Goal: Information Seeking & Learning: Learn about a topic

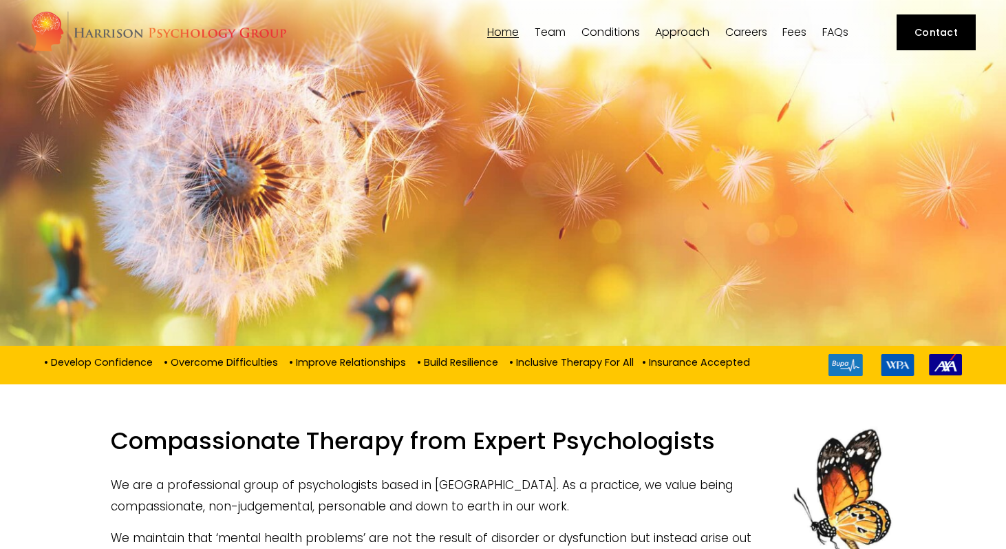
click at [0, 0] on span "[PERSON_NAME]" at bounding box center [0, 0] width 0 height 0
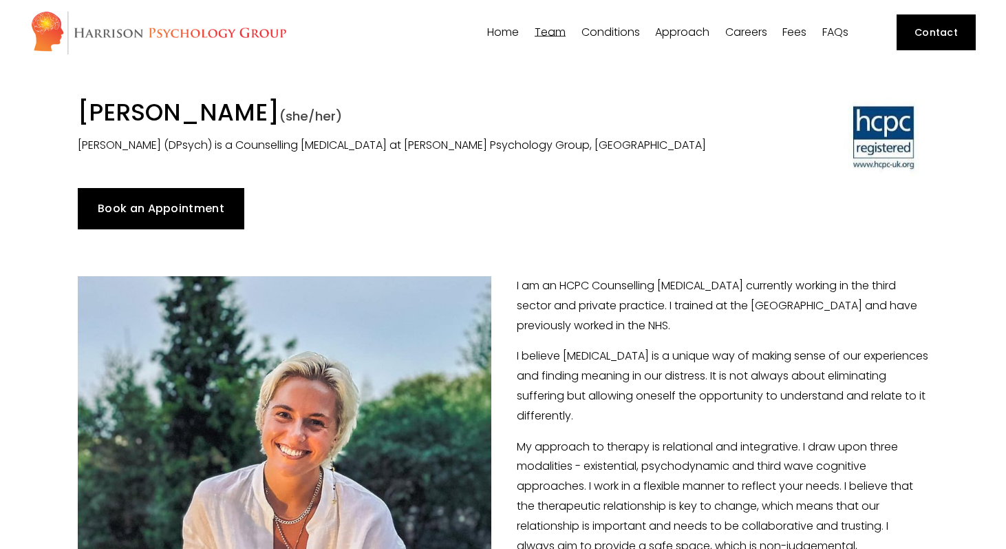
click at [249, 115] on h1 "Dr Angharad Vaughan (she/her)" at bounding box center [394, 114] width 633 height 33
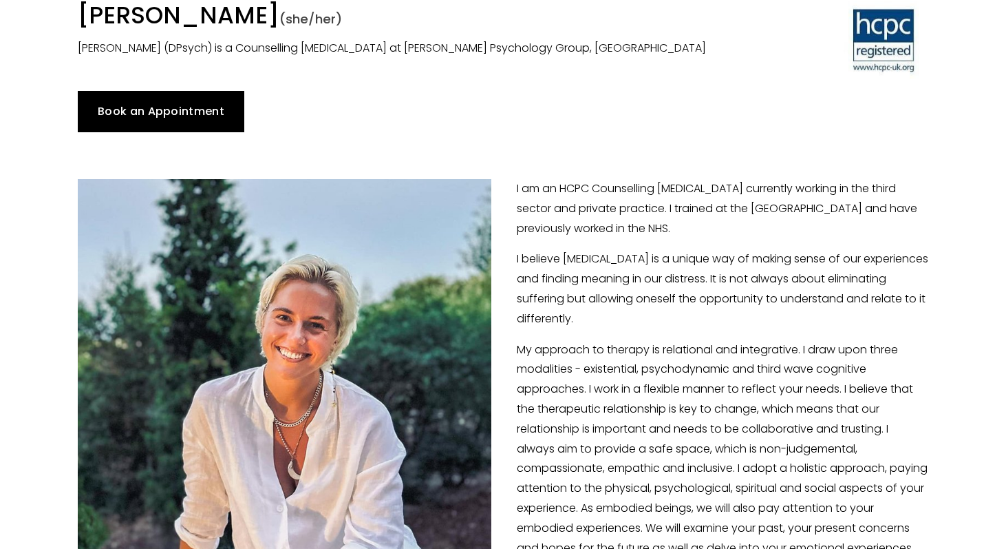
scroll to position [105, 0]
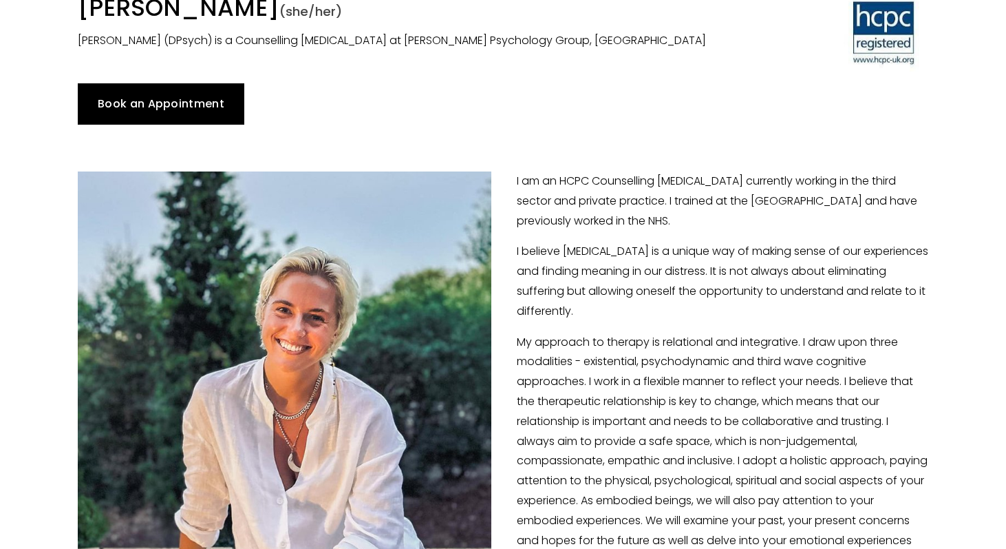
click at [557, 197] on p "I am an HCPC Counselling Psychologist currently working in the third sector and…" at bounding box center [504, 200] width 852 height 59
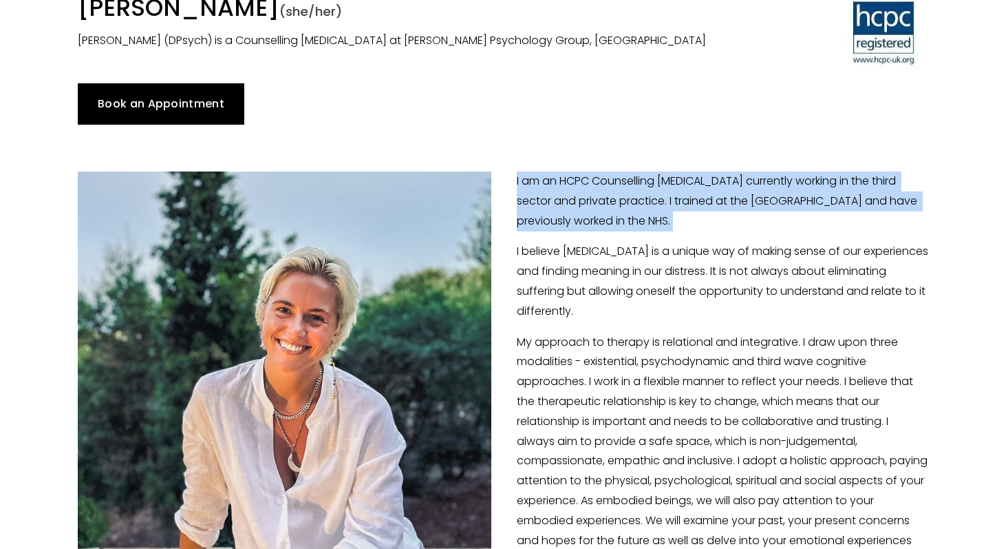
click at [557, 197] on p "I am an HCPC Counselling Psychologist currently working in the third sector and…" at bounding box center [504, 200] width 852 height 59
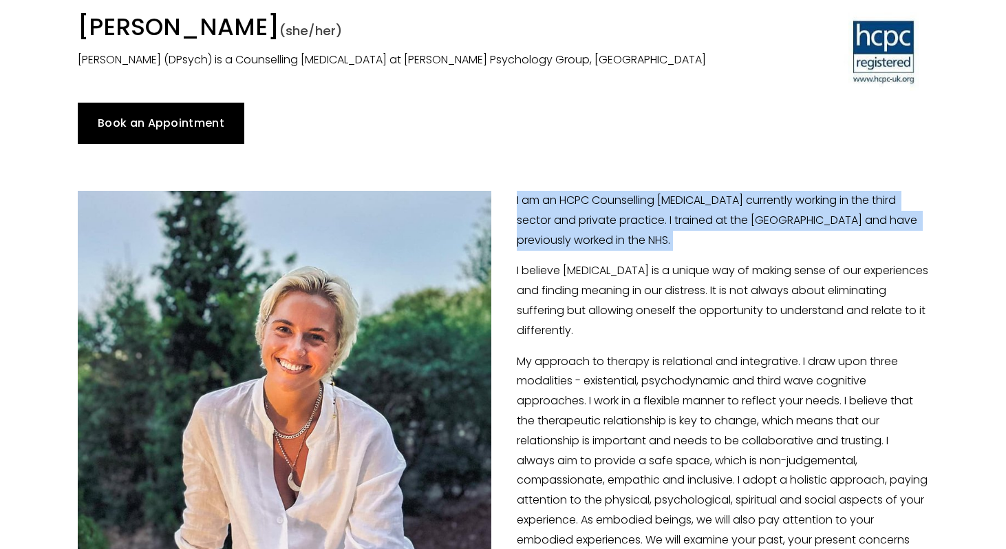
scroll to position [76, 0]
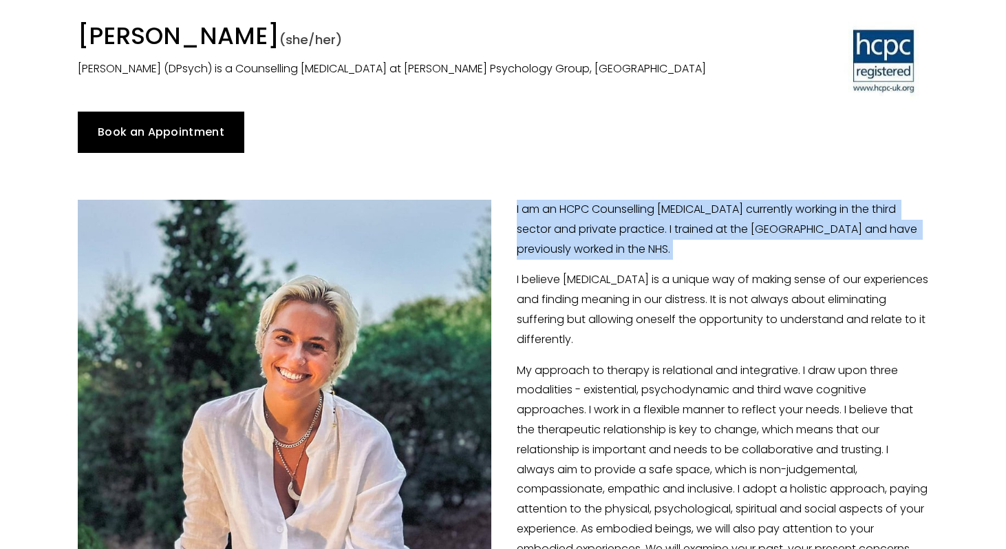
click at [189, 135] on link "Book an Appointment" at bounding box center [161, 132] width 167 height 41
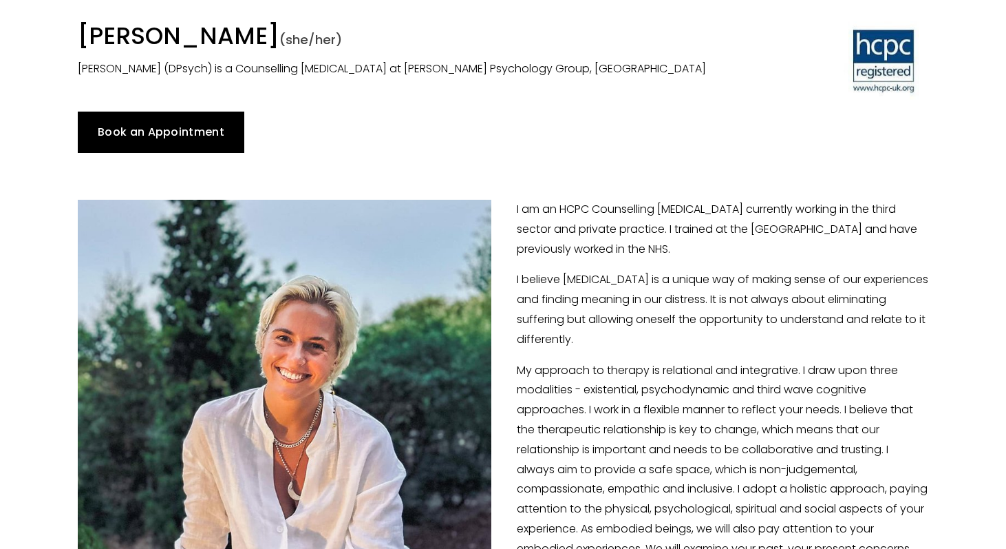
click at [620, 304] on p "I believe psychotherapy is a unique way of making sense of our experiences and …" at bounding box center [504, 309] width 852 height 79
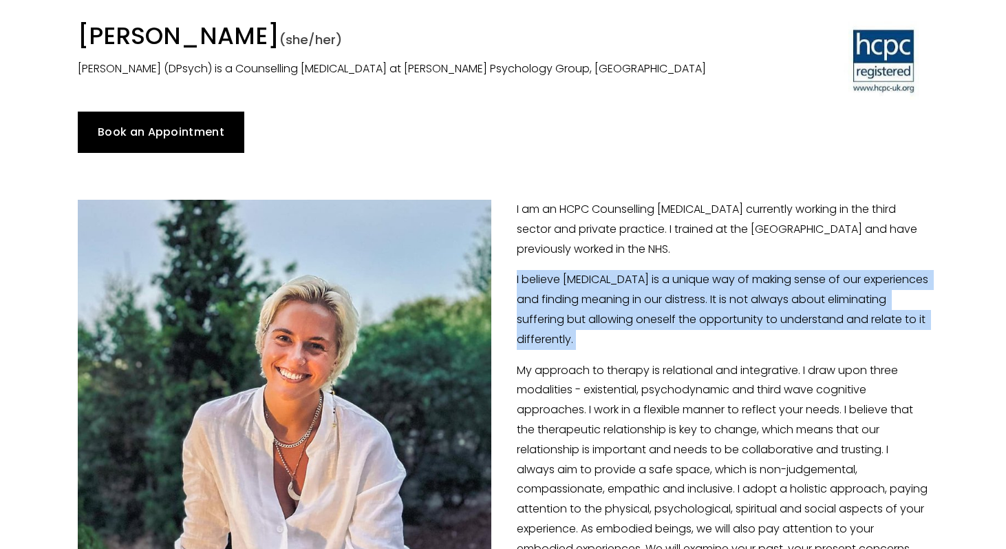
click at [620, 304] on p "I believe psychotherapy is a unique way of making sense of our experiences and …" at bounding box center [504, 309] width 852 height 79
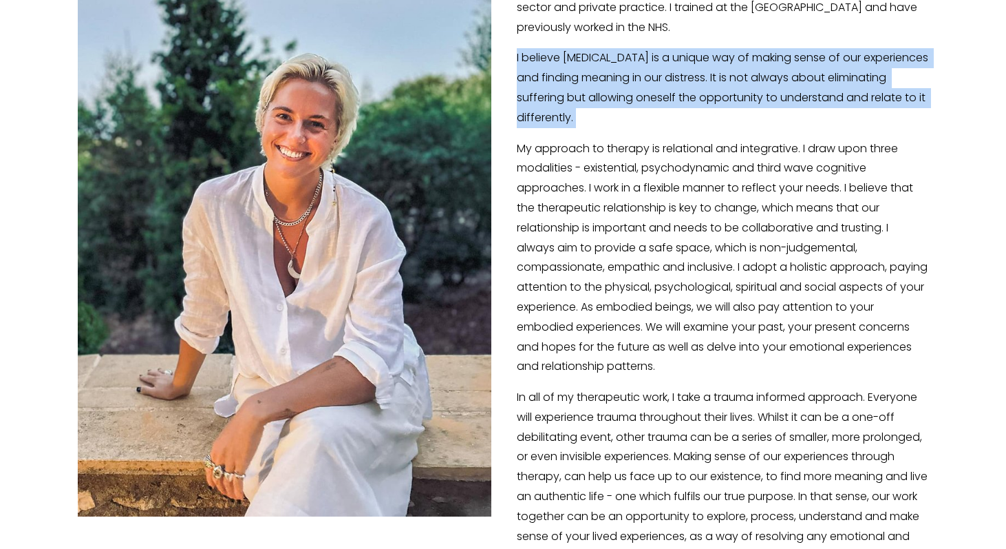
scroll to position [312, 0]
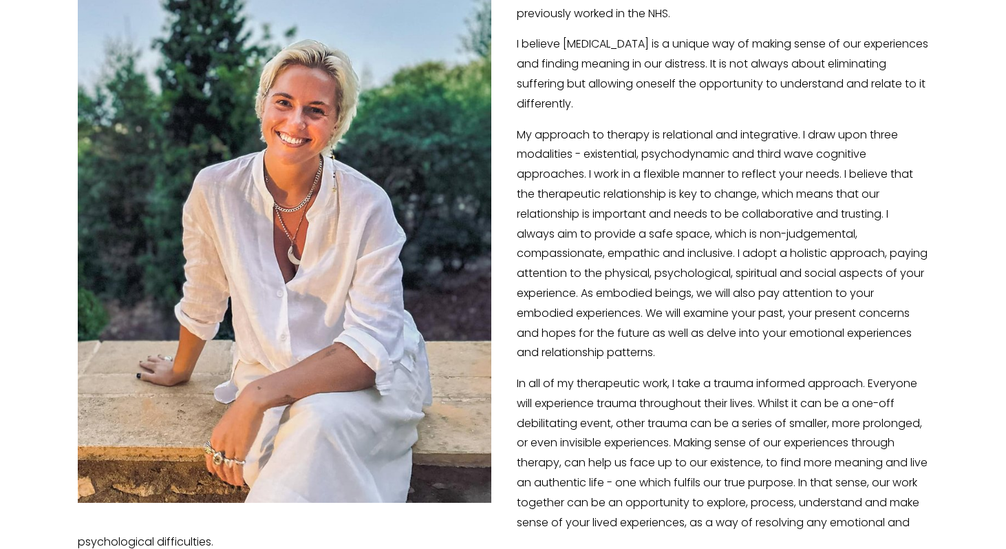
click at [614, 140] on p "My approach to therapy is relational and integrative. I draw upon three modalit…" at bounding box center [504, 244] width 852 height 238
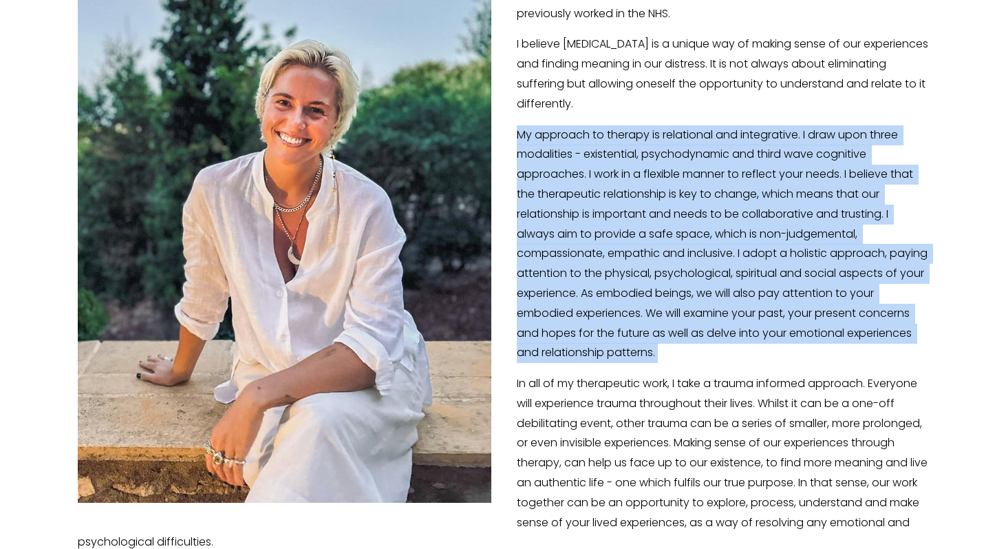
click at [614, 140] on p "My approach to therapy is relational and integrative. I draw upon three modalit…" at bounding box center [504, 244] width 852 height 238
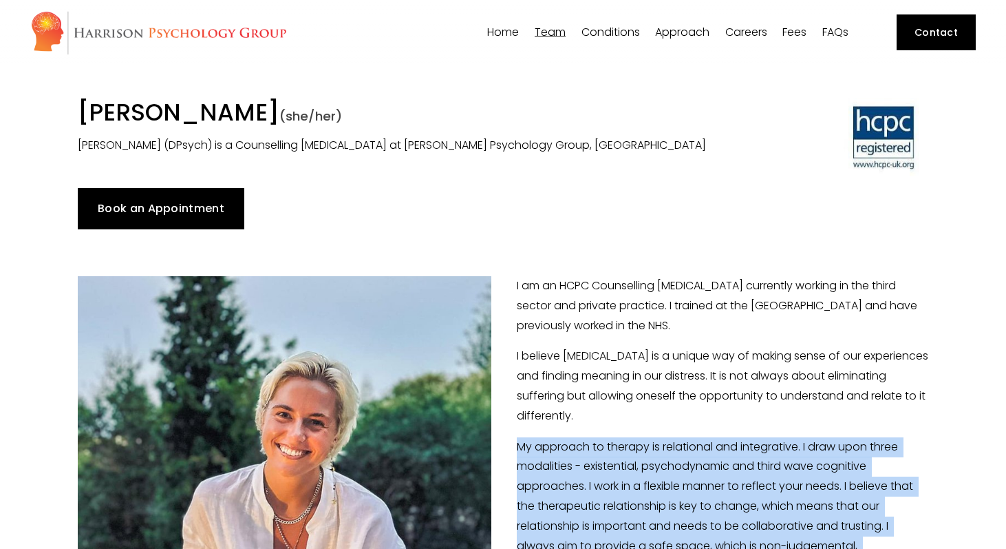
scroll to position [0, 0]
drag, startPoint x: 74, startPoint y: 109, endPoint x: 342, endPoint y: 106, distance: 268.5
click at [342, 106] on div "Dr Angharad Vaughan (she/her) Dr Angharad Vaughan (DPsych) is a Counselling Psy…" at bounding box center [394, 126] width 656 height 57
copy h1 "[PERSON_NAME]"
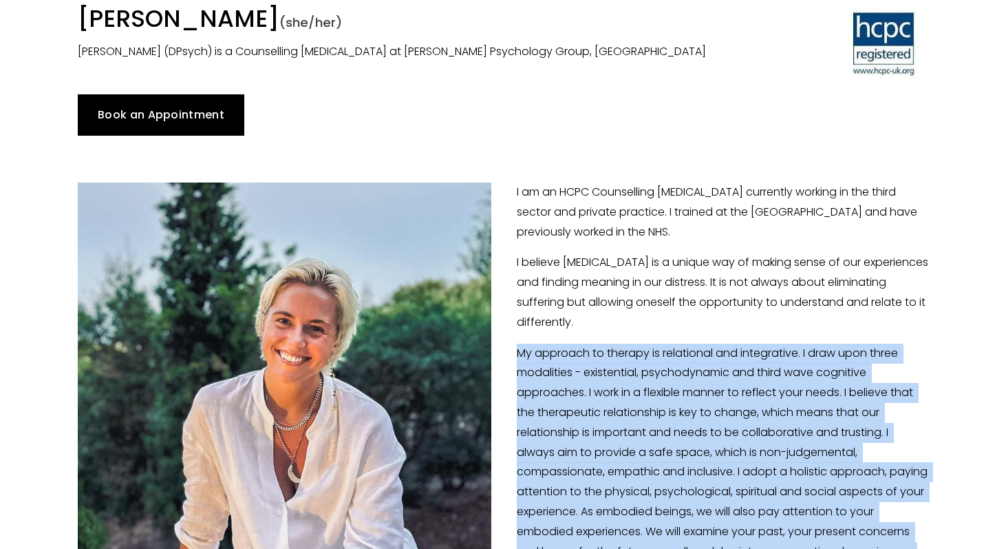
scroll to position [90, 0]
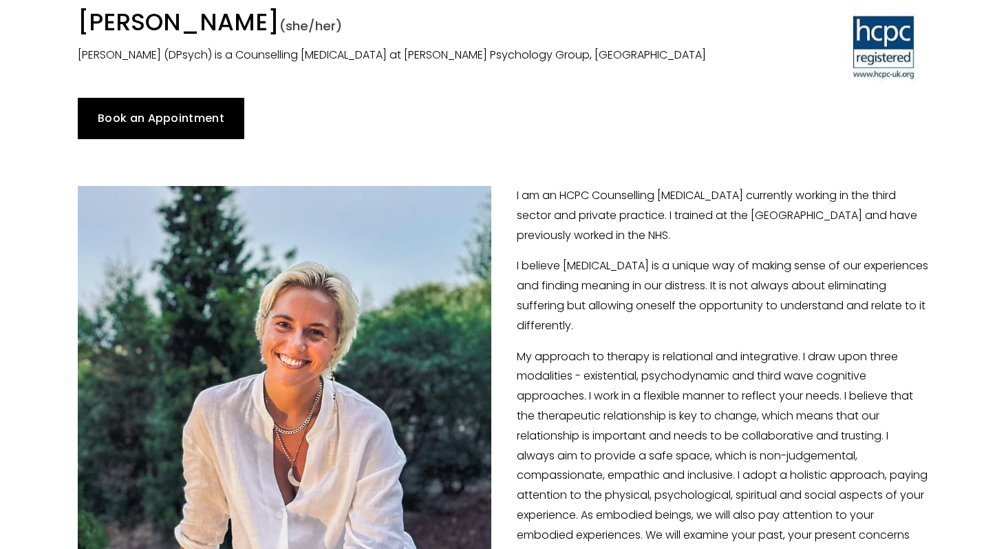
click at [569, 291] on p "I believe psychotherapy is a unique way of making sense of our experiences and …" at bounding box center [504, 295] width 852 height 79
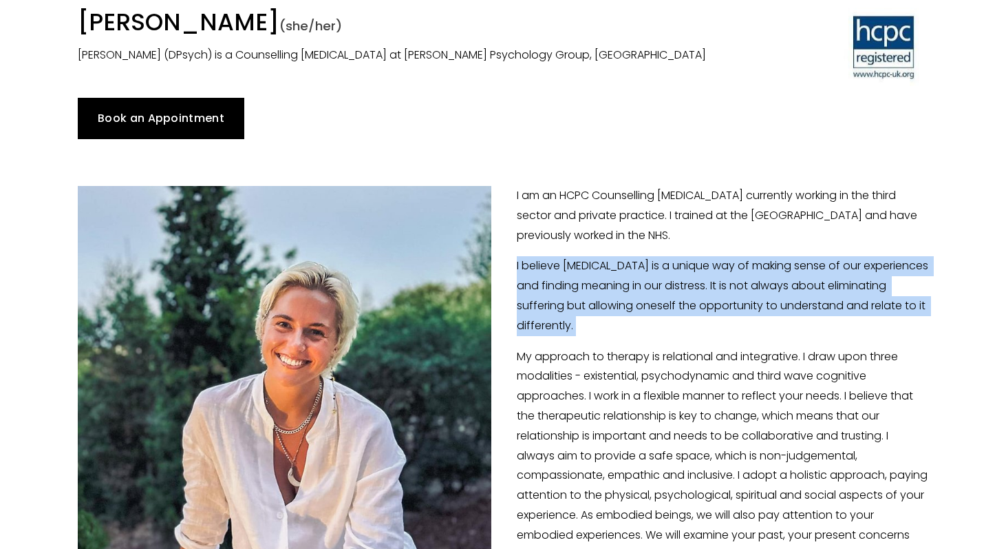
click at [569, 291] on p "I believe psychotherapy is a unique way of making sense of our experiences and …" at bounding box center [504, 295] width 852 height 79
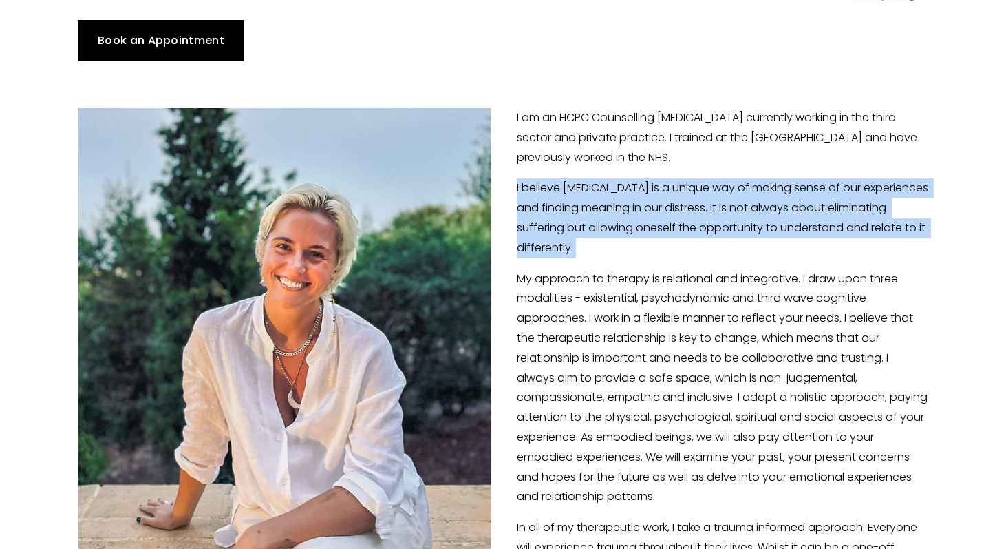
scroll to position [236, 0]
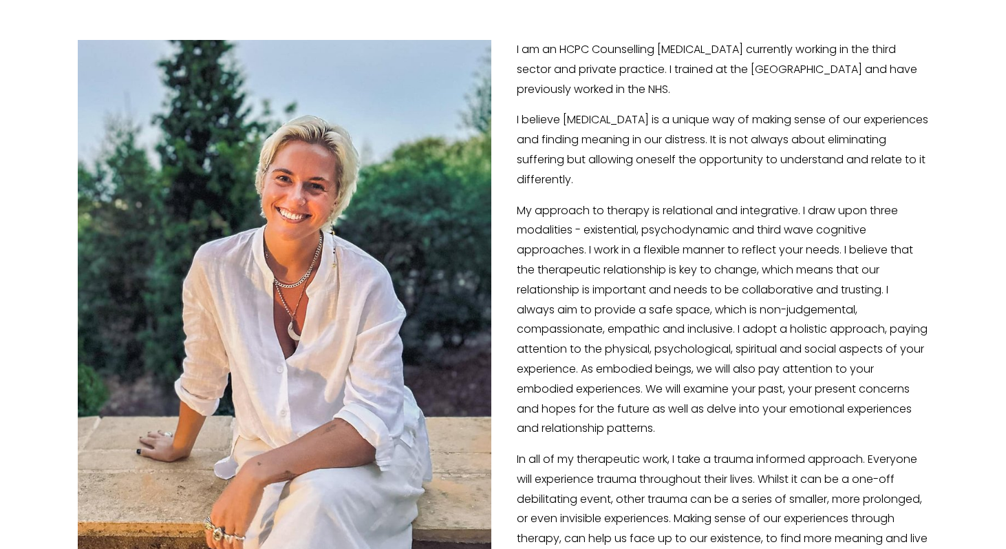
click at [586, 226] on p "My approach to therapy is relational and integrative. I draw upon three modalit…" at bounding box center [504, 320] width 852 height 238
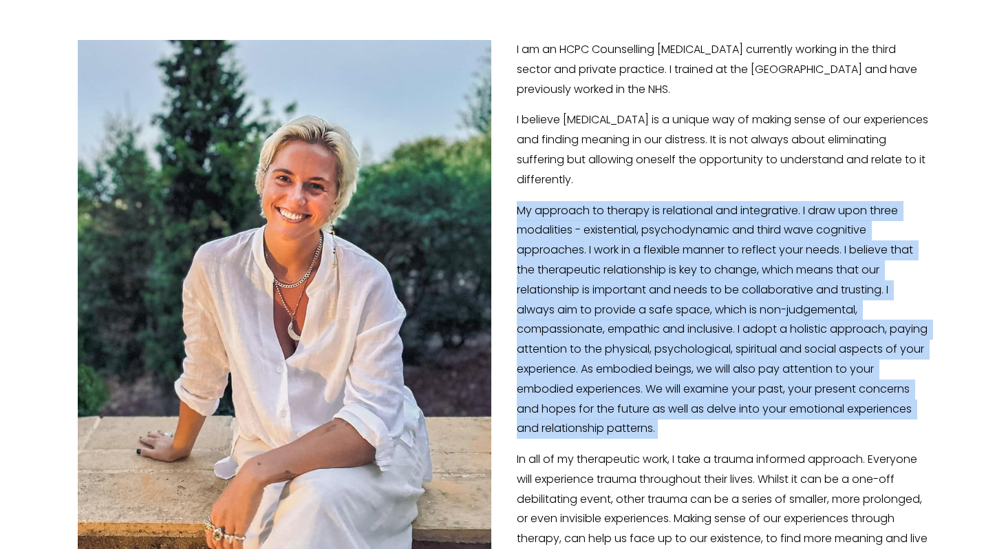
click at [586, 226] on p "My approach to therapy is relational and integrative. I draw upon three modalit…" at bounding box center [504, 320] width 852 height 238
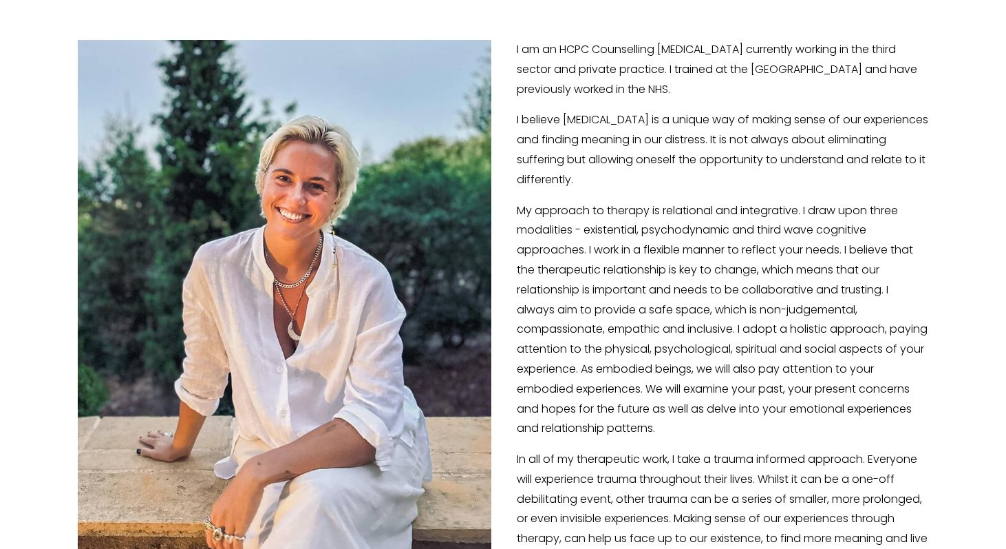
click at [571, 213] on p "My approach to therapy is relational and integrative. I draw upon three modalit…" at bounding box center [504, 320] width 852 height 238
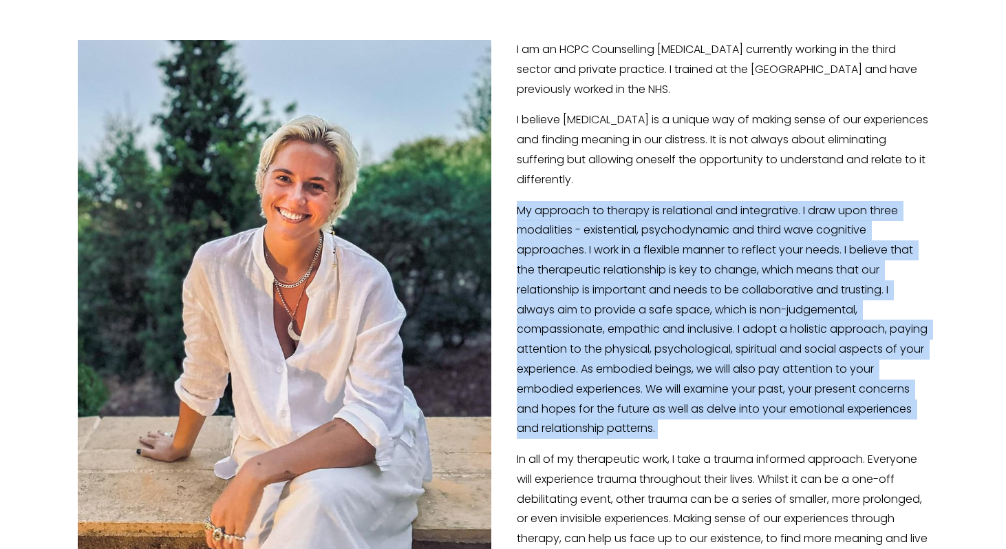
click at [571, 213] on p "My approach to therapy is relational and integrative. I draw upon three modalit…" at bounding box center [504, 320] width 852 height 238
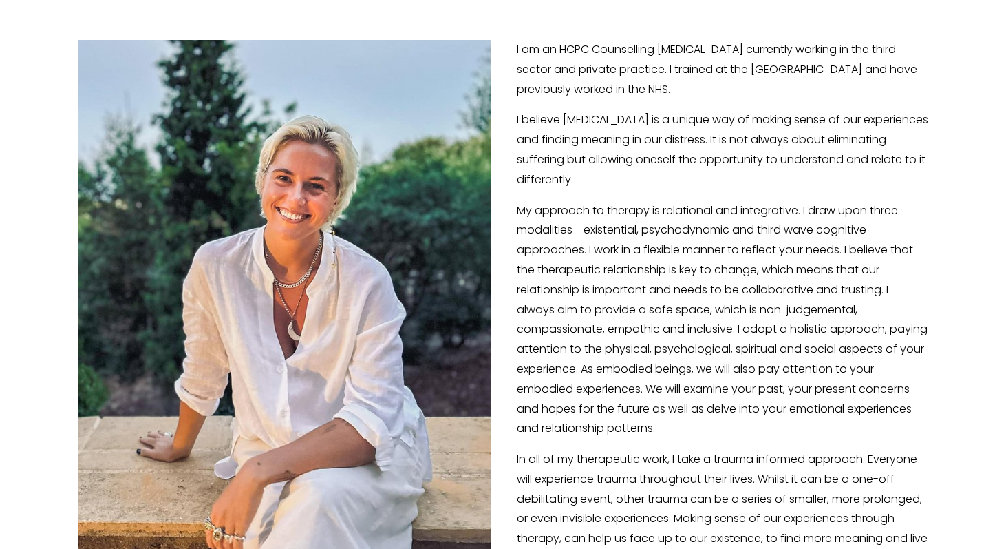
click at [597, 264] on p "My approach to therapy is relational and integrative. I draw upon three modalit…" at bounding box center [504, 320] width 852 height 238
click at [660, 238] on p "My approach to therapy is relational and integrative. I draw upon three modalit…" at bounding box center [504, 320] width 852 height 238
click at [625, 262] on p "My approach to therapy is relational and integrative. I draw upon three modalit…" at bounding box center [504, 320] width 852 height 238
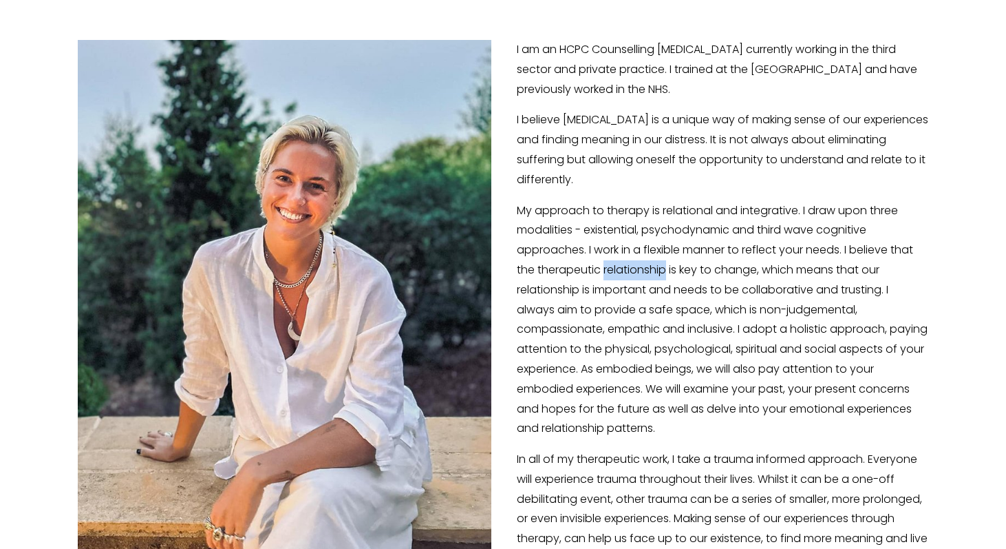
click at [625, 262] on p "My approach to therapy is relational and integrative. I draw upon three modalit…" at bounding box center [504, 320] width 852 height 238
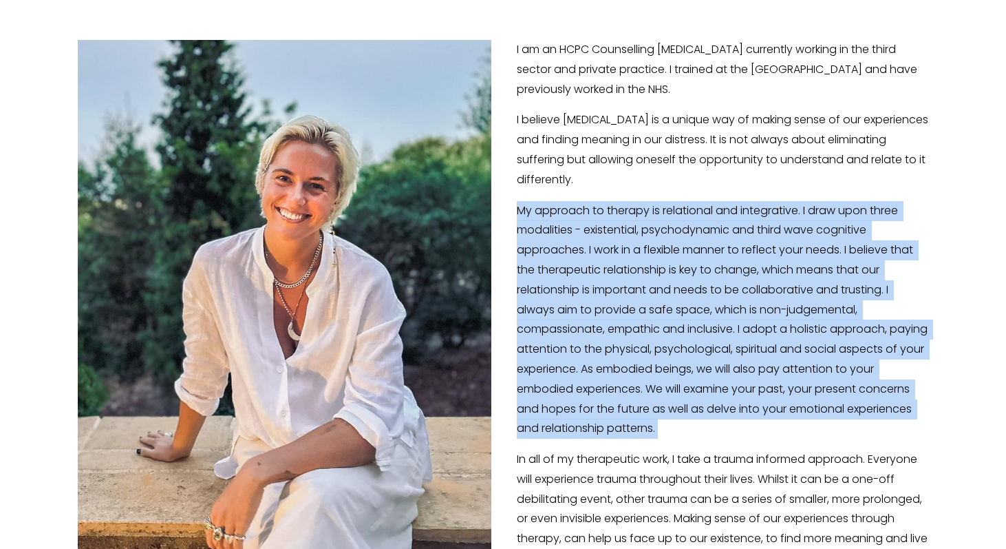
click at [625, 262] on p "My approach to therapy is relational and integrative. I draw upon three modalit…" at bounding box center [504, 320] width 852 height 238
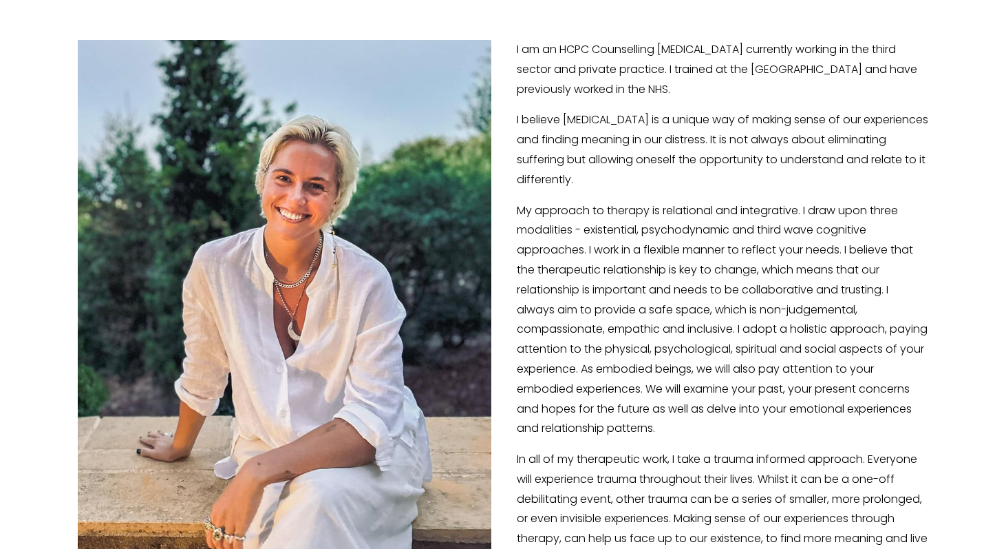
click at [587, 262] on p "My approach to therapy is relational and integrative. I draw upon three modalit…" at bounding box center [504, 320] width 852 height 238
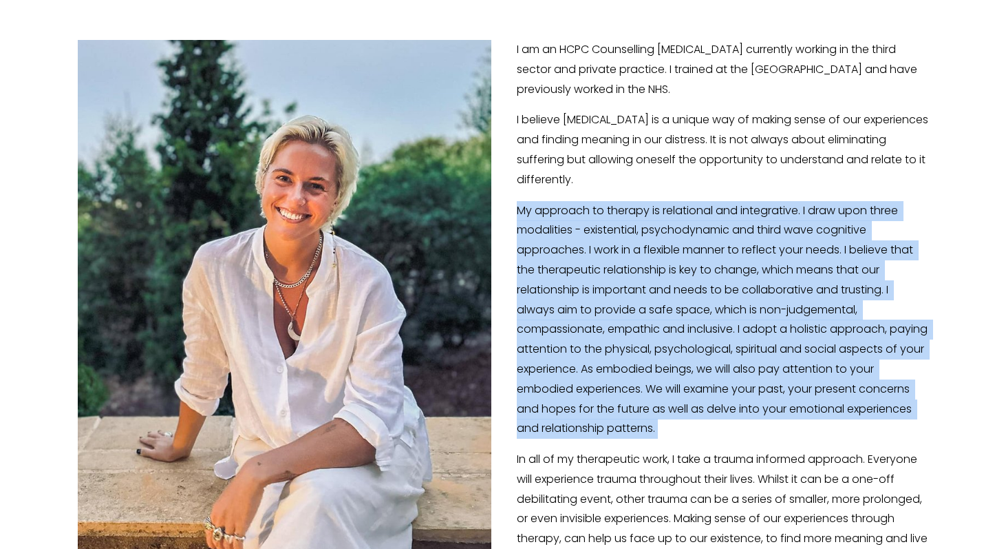
click at [587, 262] on p "My approach to therapy is relational and integrative. I draw upon three modalit…" at bounding box center [504, 320] width 852 height 238
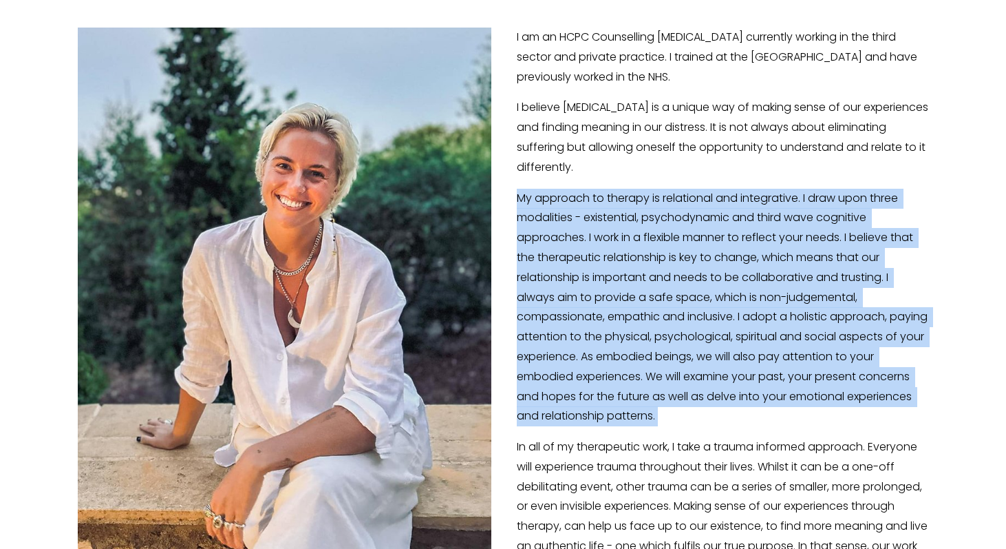
scroll to position [250, 0]
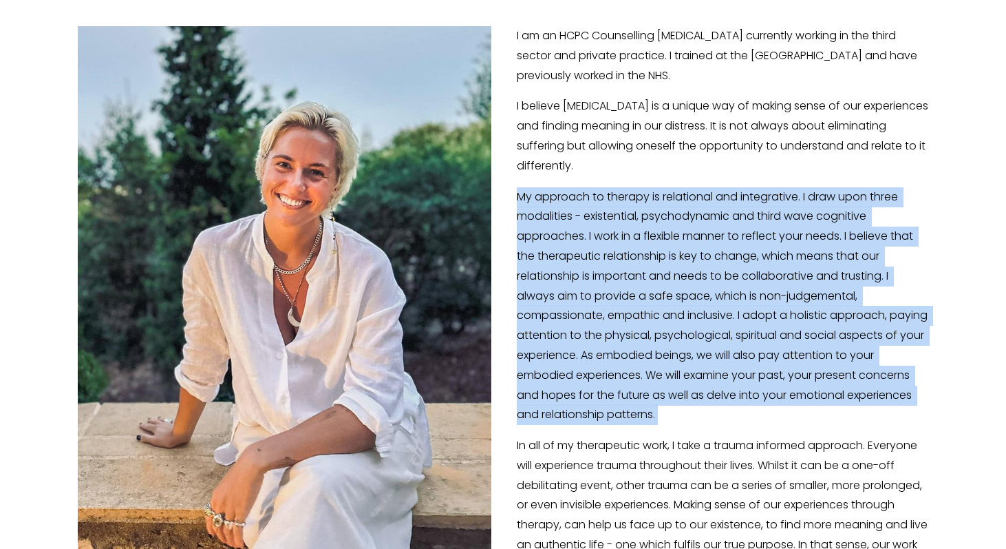
click at [587, 262] on p "My approach to therapy is relational and integrative. I draw upon three modalit…" at bounding box center [504, 306] width 852 height 238
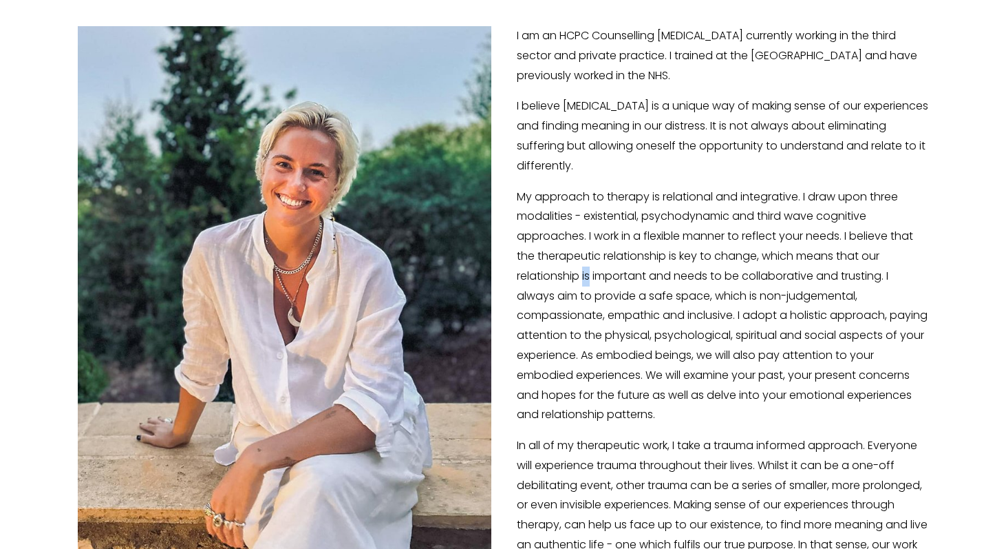
click at [587, 262] on p "My approach to therapy is relational and integrative. I draw upon three modalit…" at bounding box center [504, 306] width 852 height 238
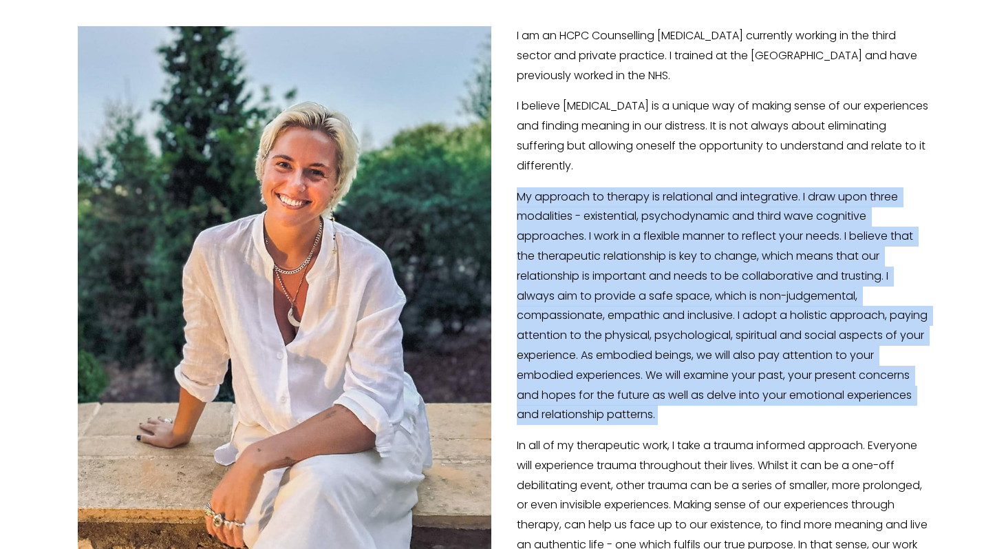
click at [587, 262] on p "My approach to therapy is relational and integrative. I draw upon three modalit…" at bounding box center [504, 306] width 852 height 238
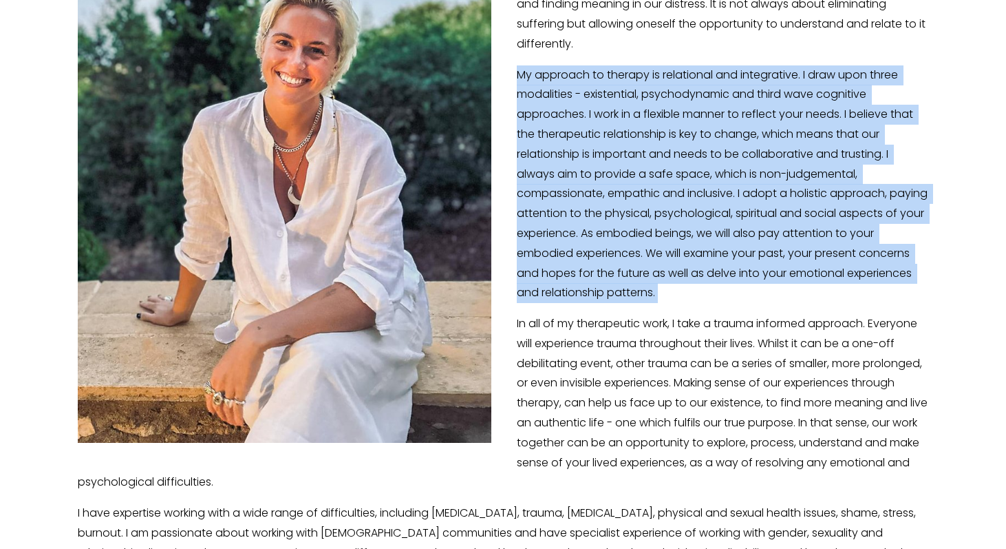
scroll to position [375, 0]
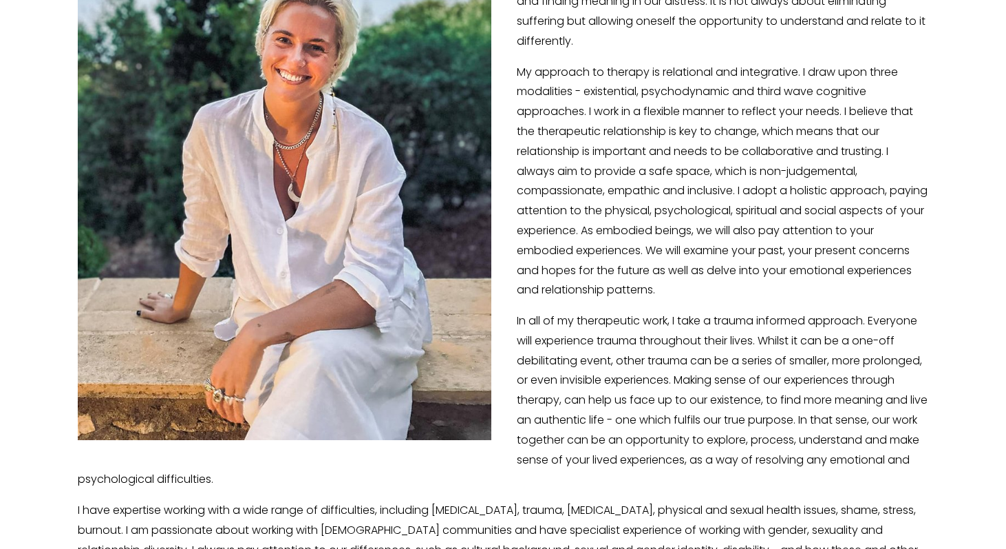
click at [747, 182] on p "My approach to therapy is relational and integrative. I draw upon three modalit…" at bounding box center [504, 182] width 852 height 238
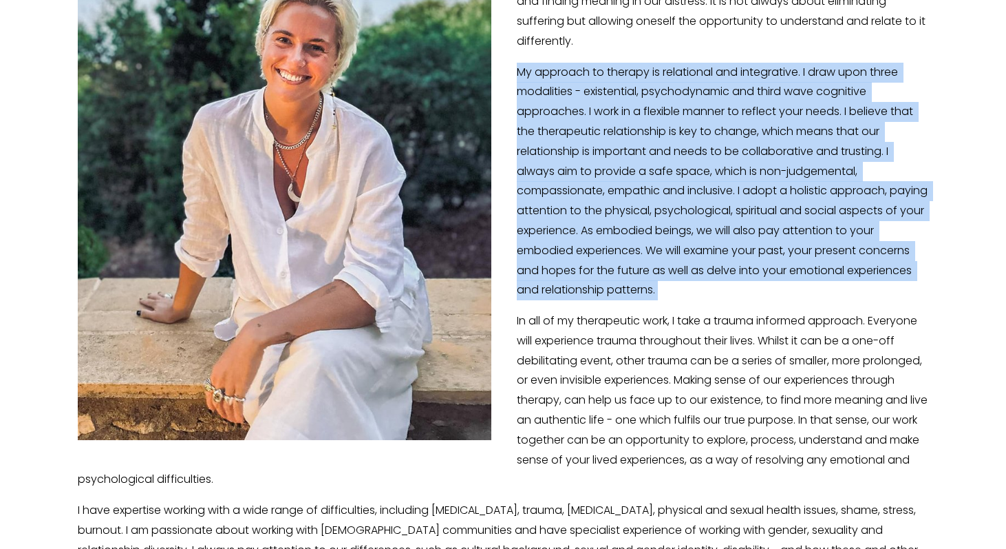
click at [747, 182] on p "My approach to therapy is relational and integrative. I draw upon three modalit…" at bounding box center [504, 182] width 852 height 238
click at [701, 225] on p "My approach to therapy is relational and integrative. I draw upon three modalit…" at bounding box center [504, 182] width 852 height 238
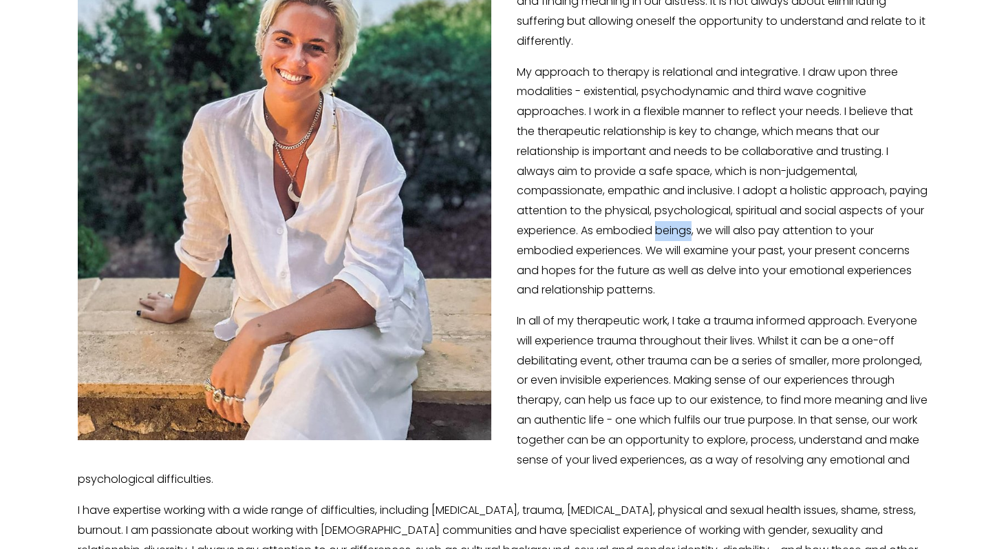
click at [701, 225] on p "My approach to therapy is relational and integrative. I draw upon three modalit…" at bounding box center [504, 182] width 852 height 238
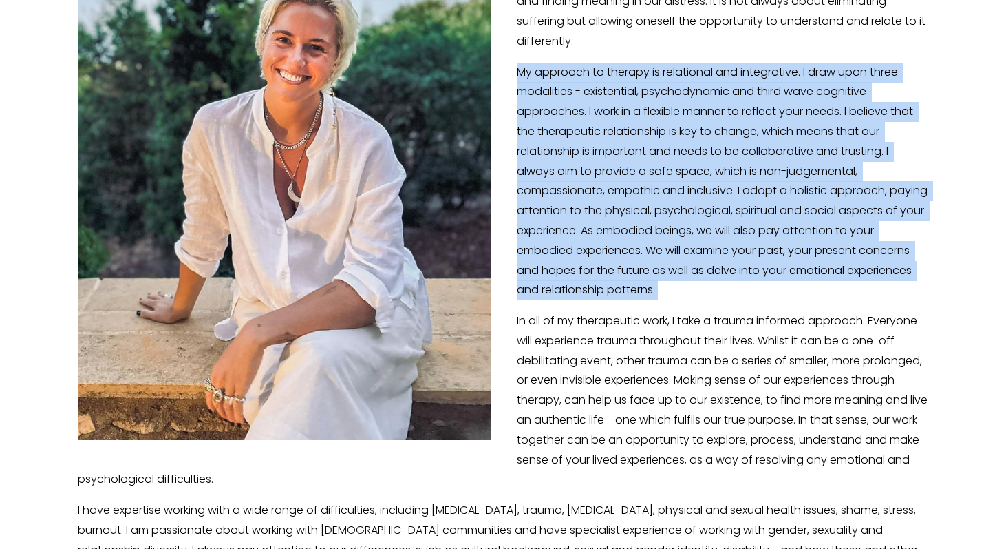
click at [701, 225] on p "My approach to therapy is relational and integrative. I draw upon three modalit…" at bounding box center [504, 182] width 852 height 238
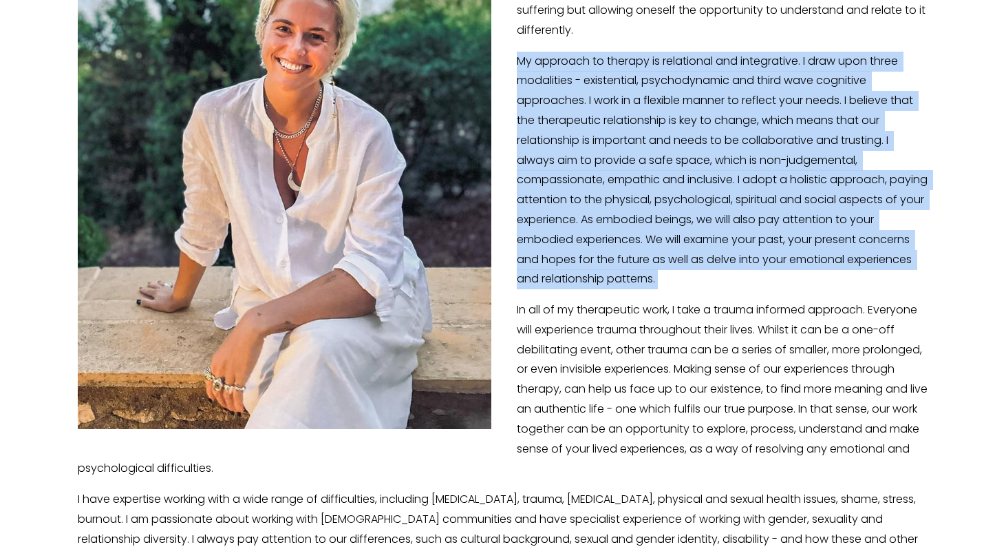
scroll to position [385, 0]
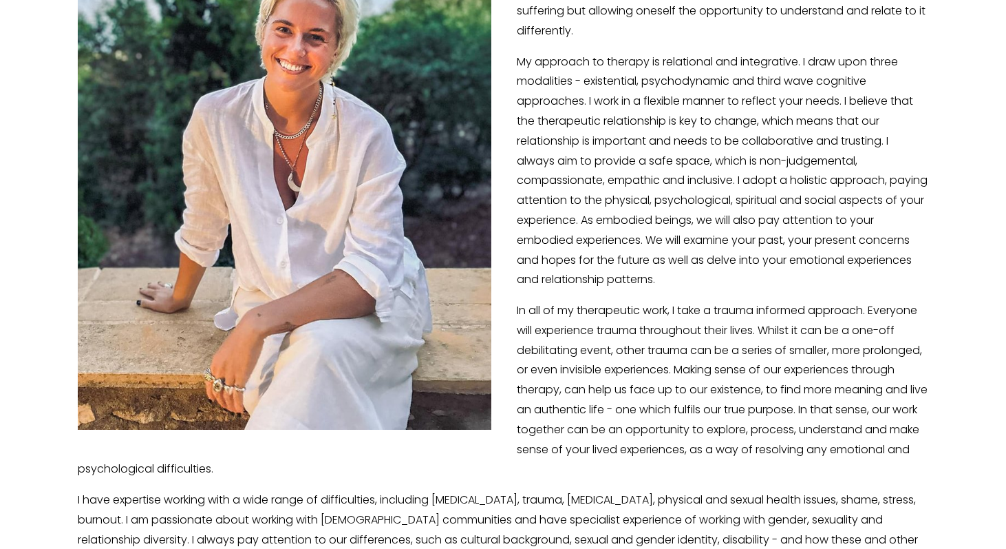
click at [629, 327] on p "In all of my therapeutic work, I take a trauma informed approach. Everyone will…" at bounding box center [504, 390] width 852 height 178
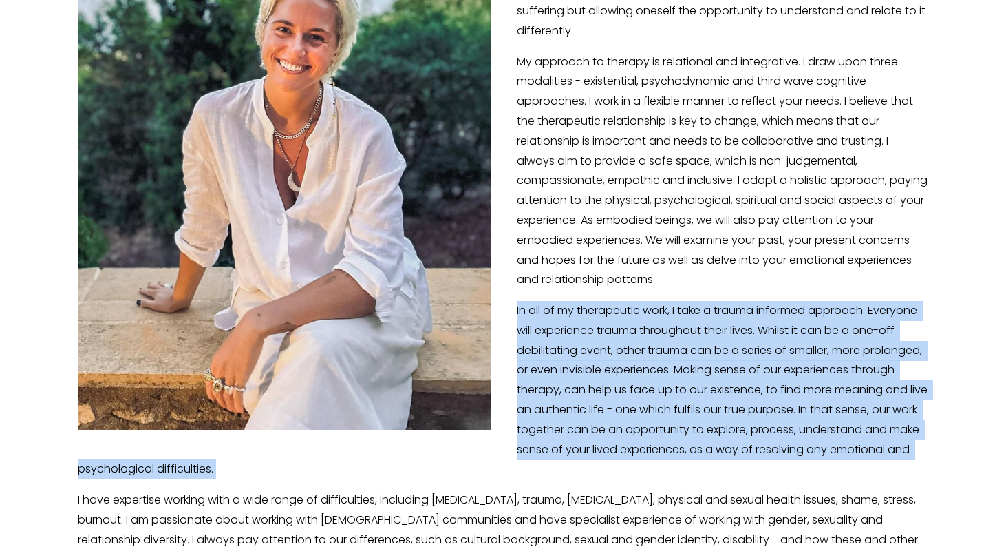
click at [629, 327] on p "In all of my therapeutic work, I take a trauma informed approach. Everyone will…" at bounding box center [504, 390] width 852 height 178
click at [618, 301] on p "In all of my therapeutic work, I take a trauma informed approach. Everyone will…" at bounding box center [504, 390] width 852 height 178
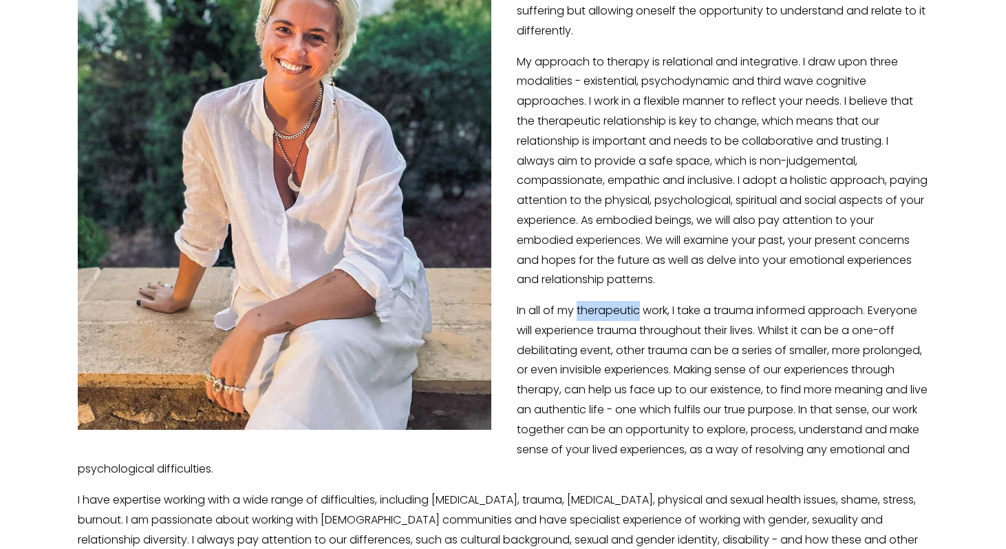
click at [618, 301] on p "In all of my therapeutic work, I take a trauma informed approach. Everyone will…" at bounding box center [504, 390] width 852 height 178
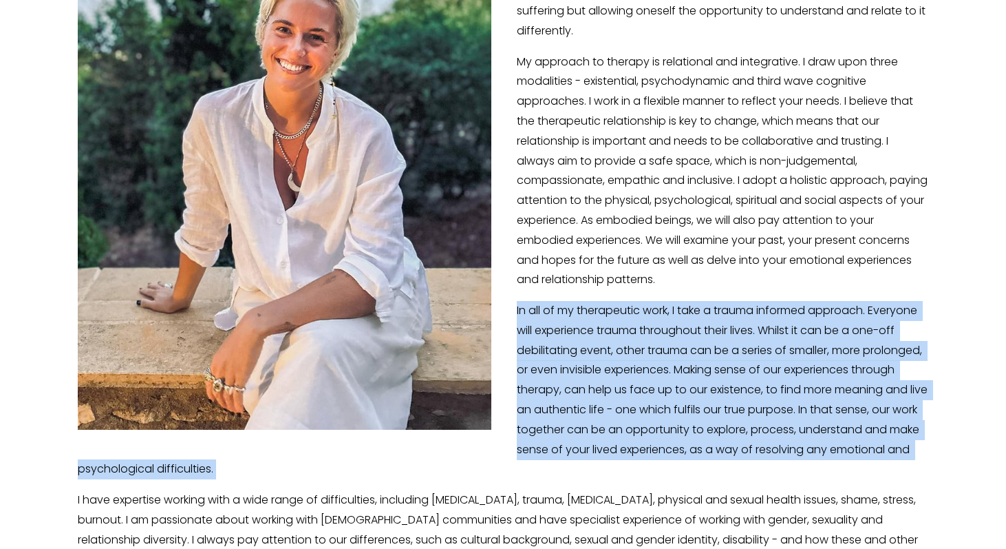
click at [618, 301] on p "In all of my therapeutic work, I take a trauma informed approach. Everyone will…" at bounding box center [504, 390] width 852 height 178
click at [610, 337] on p "In all of my therapeutic work, I take a trauma informed approach. Everyone will…" at bounding box center [504, 390] width 852 height 178
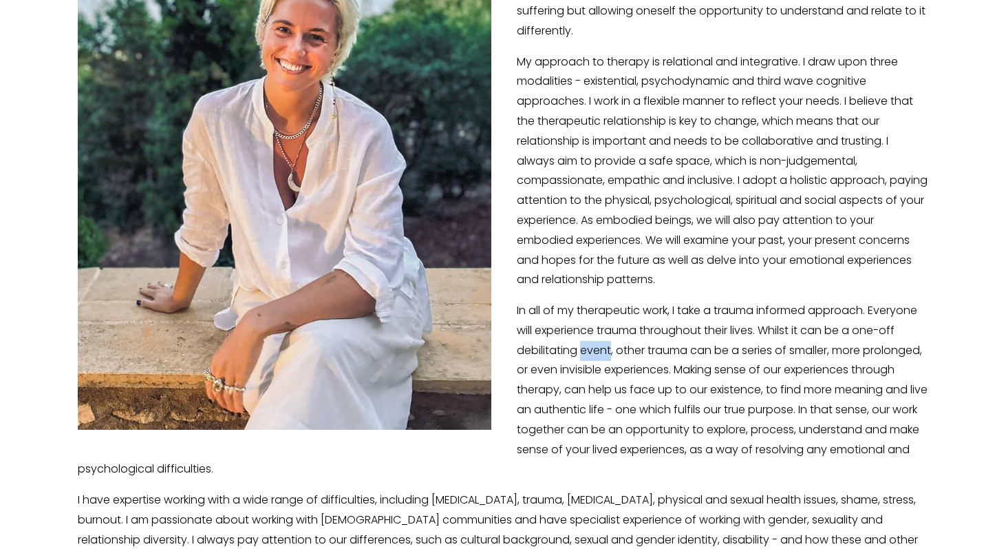
click at [610, 337] on p "In all of my therapeutic work, I take a trauma informed approach. Everyone will…" at bounding box center [504, 390] width 852 height 178
click at [628, 317] on p "In all of my therapeutic work, I take a trauma informed approach. Everyone will…" at bounding box center [504, 390] width 852 height 178
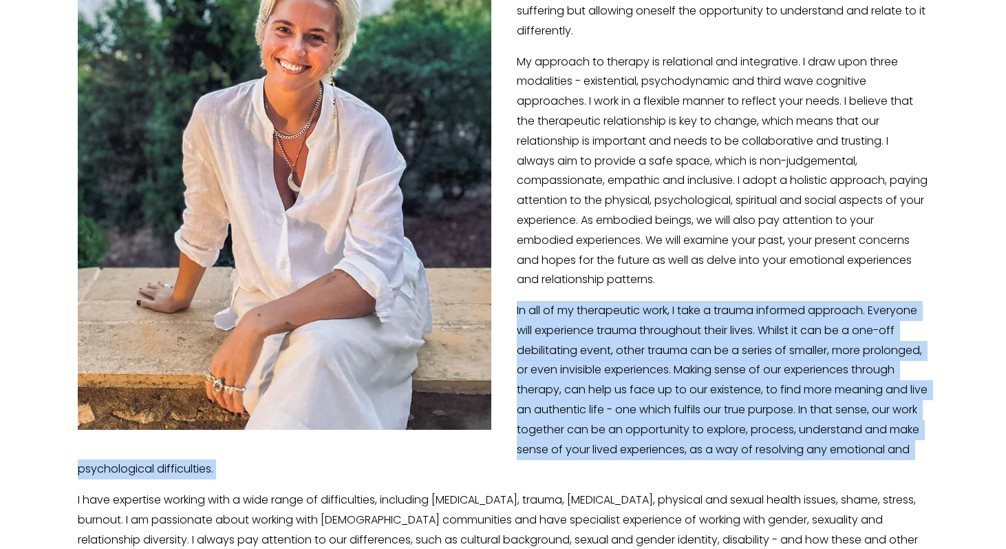
click at [628, 317] on p "In all of my therapeutic work, I take a trauma informed approach. Everyone will…" at bounding box center [504, 390] width 852 height 178
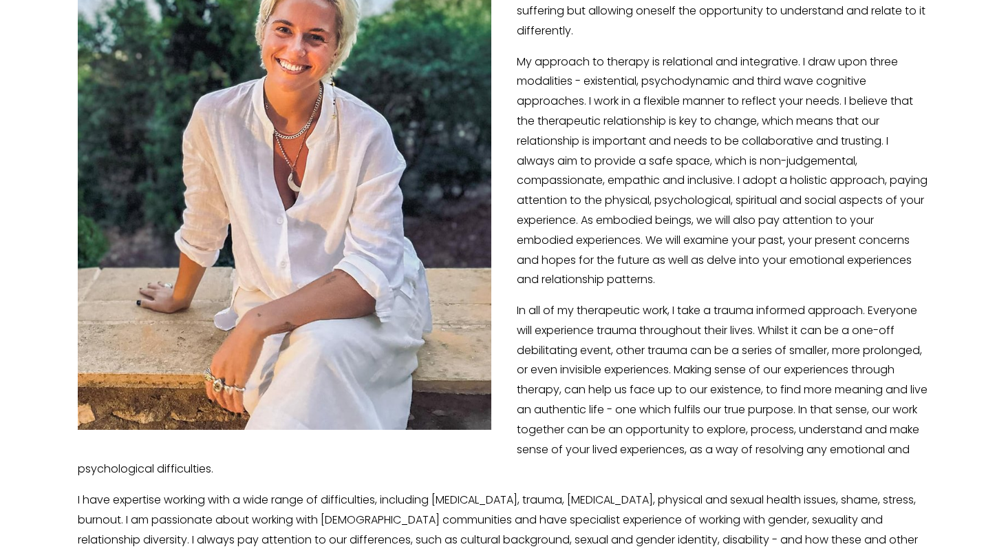
click at [616, 339] on p "In all of my therapeutic work, I take a trauma informed approach. Everyone will…" at bounding box center [504, 390] width 852 height 178
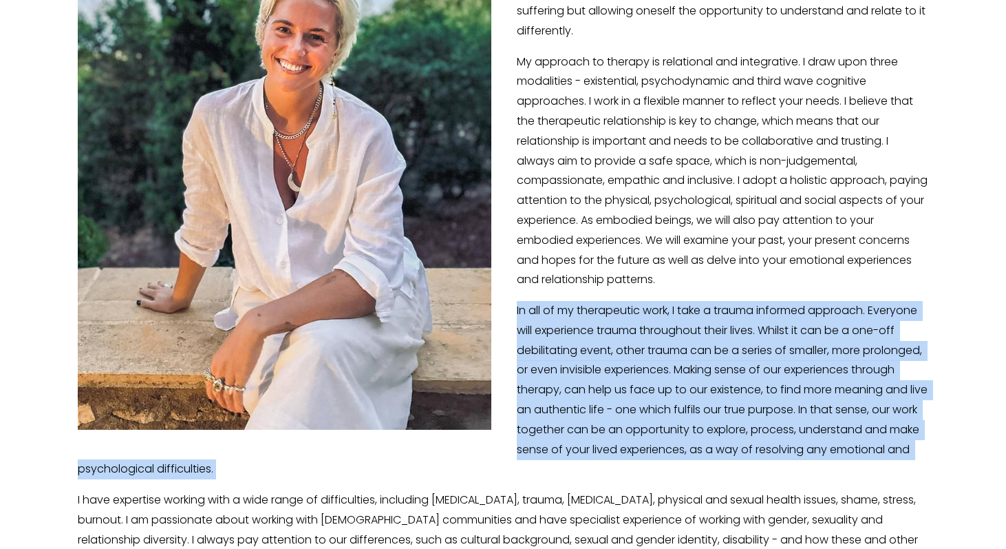
click at [616, 339] on p "In all of my therapeutic work, I take a trauma informed approach. Everyone will…" at bounding box center [504, 390] width 852 height 178
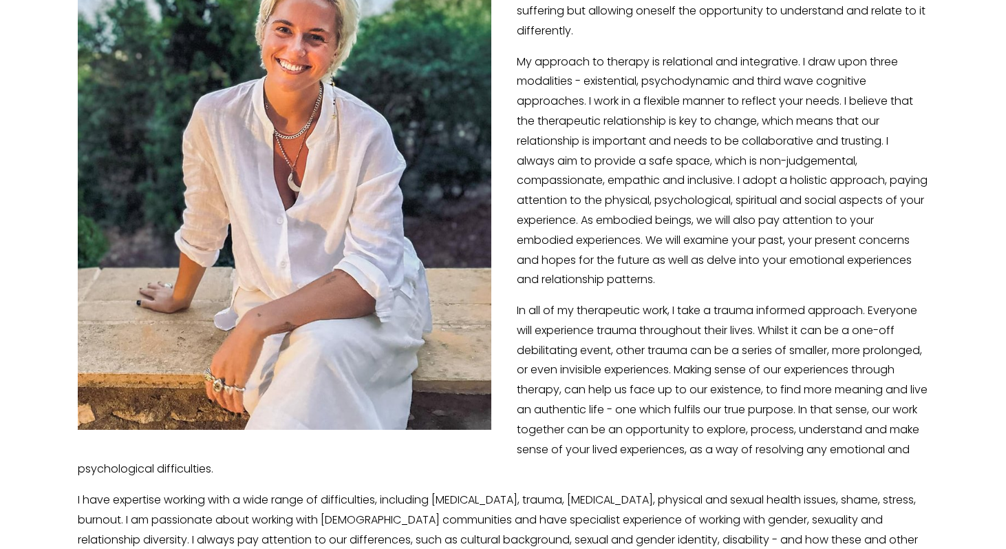
click at [627, 359] on p "In all of my therapeutic work, I take a trauma informed approach. Everyone will…" at bounding box center [504, 390] width 852 height 178
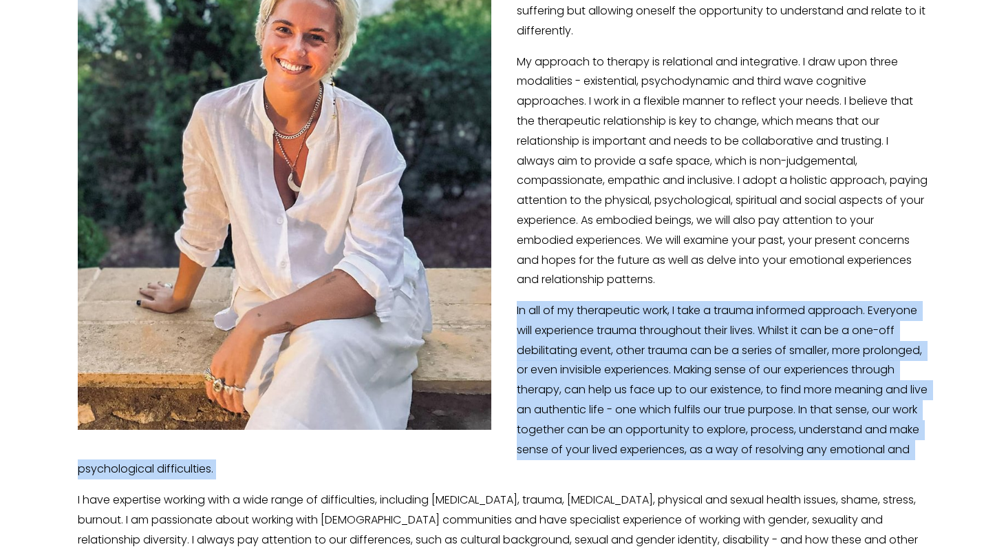
click at [627, 359] on p "In all of my therapeutic work, I take a trauma informed approach. Everyone will…" at bounding box center [504, 390] width 852 height 178
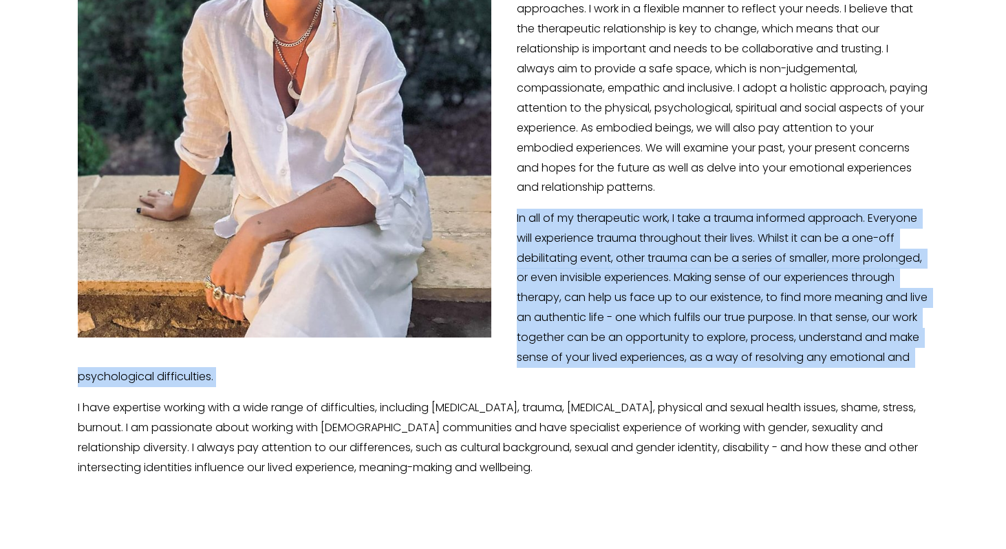
scroll to position [475, 0]
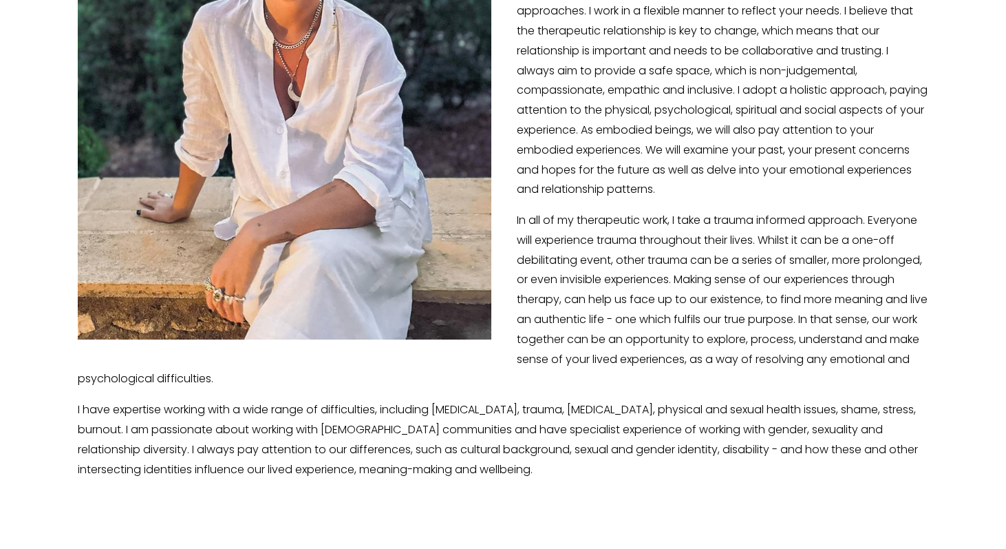
click at [582, 421] on p "I have expertise working with a wide range of difficulties, including depressio…" at bounding box center [504, 439] width 852 height 79
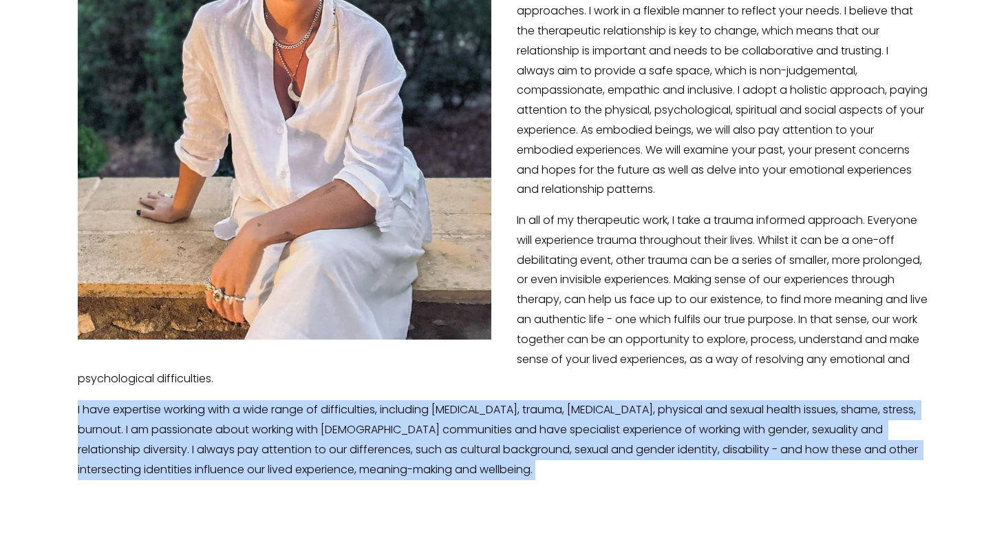
click at [582, 421] on p "I have expertise working with a wide range of difficulties, including depressio…" at bounding box center [504, 439] width 852 height 79
click at [485, 430] on p "I have expertise working with a wide range of difficulties, including depressio…" at bounding box center [504, 439] width 852 height 79
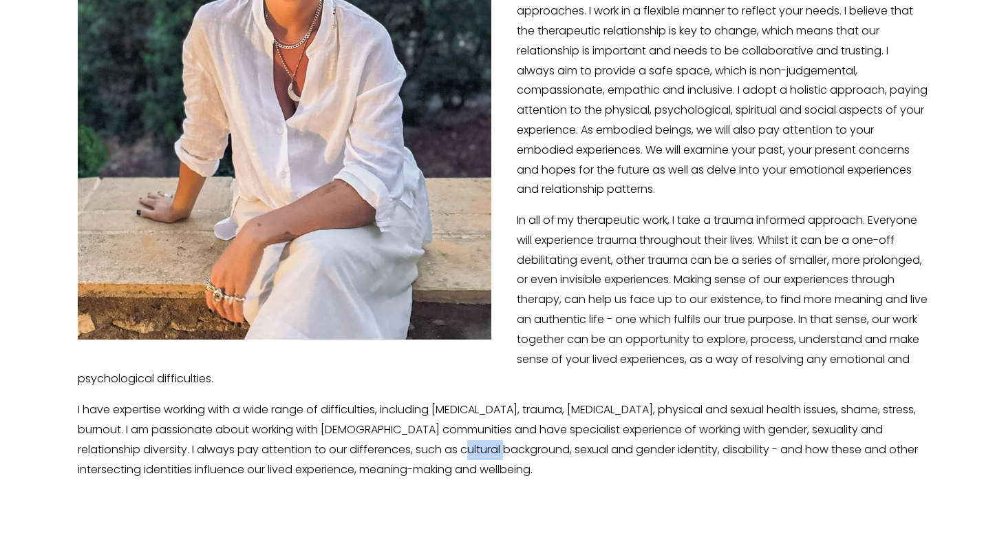
click at [485, 430] on p "I have expertise working with a wide range of difficulties, including depressio…" at bounding box center [504, 439] width 852 height 79
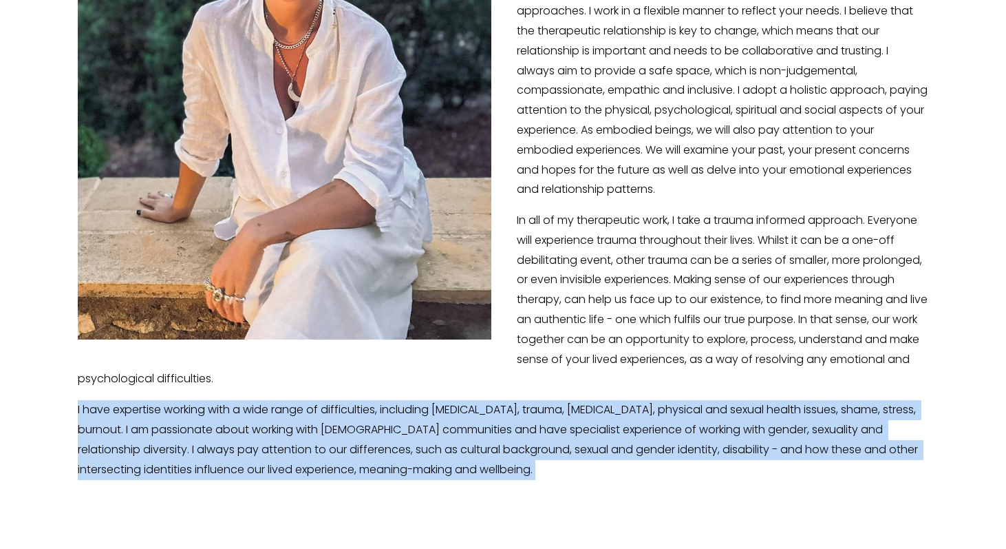
click at [485, 430] on p "I have expertise working with a wide range of difficulties, including depressio…" at bounding box center [504, 439] width 852 height 79
click at [162, 441] on p "I have expertise working with a wide range of difficulties, including depressio…" at bounding box center [504, 439] width 852 height 79
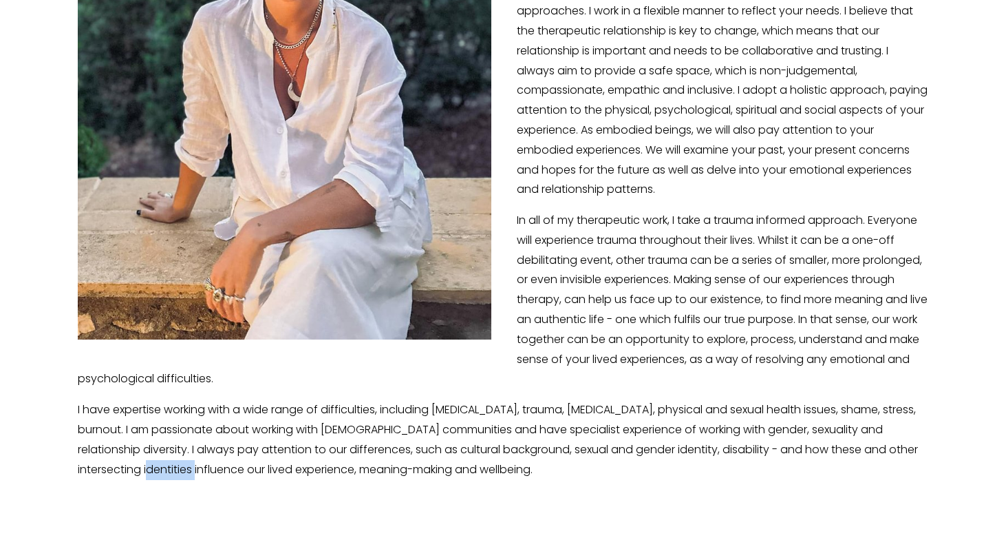
click at [162, 441] on p "I have expertise working with a wide range of difficulties, including depressio…" at bounding box center [504, 439] width 852 height 79
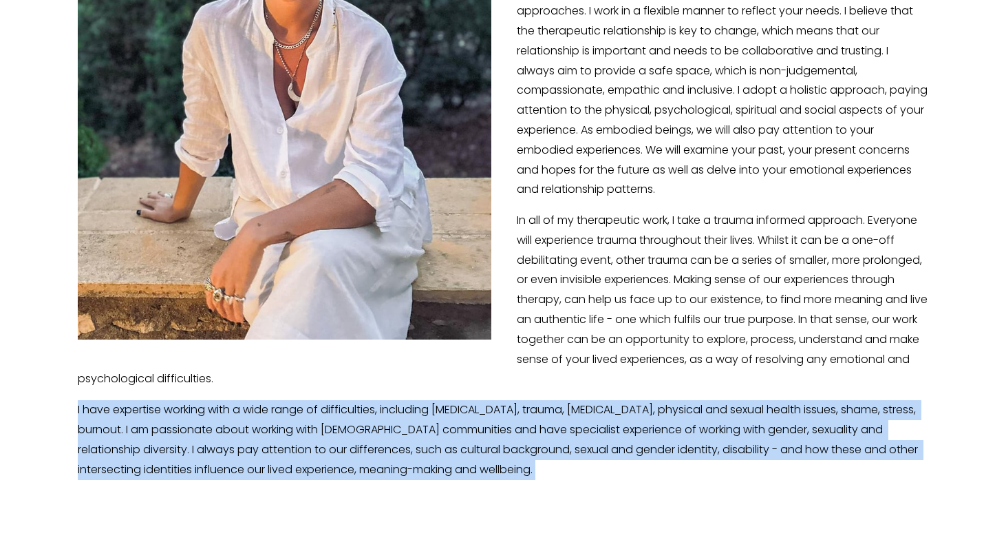
click at [162, 441] on p "I have expertise working with a wide range of difficulties, including depressio…" at bounding box center [504, 439] width 852 height 79
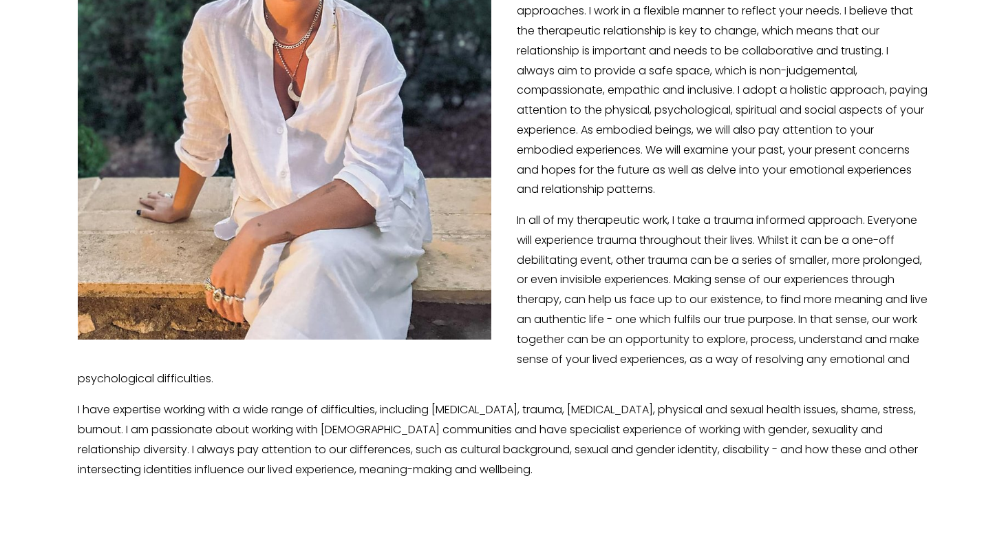
click at [226, 438] on p "I have expertise working with a wide range of difficulties, including depressio…" at bounding box center [504, 439] width 852 height 79
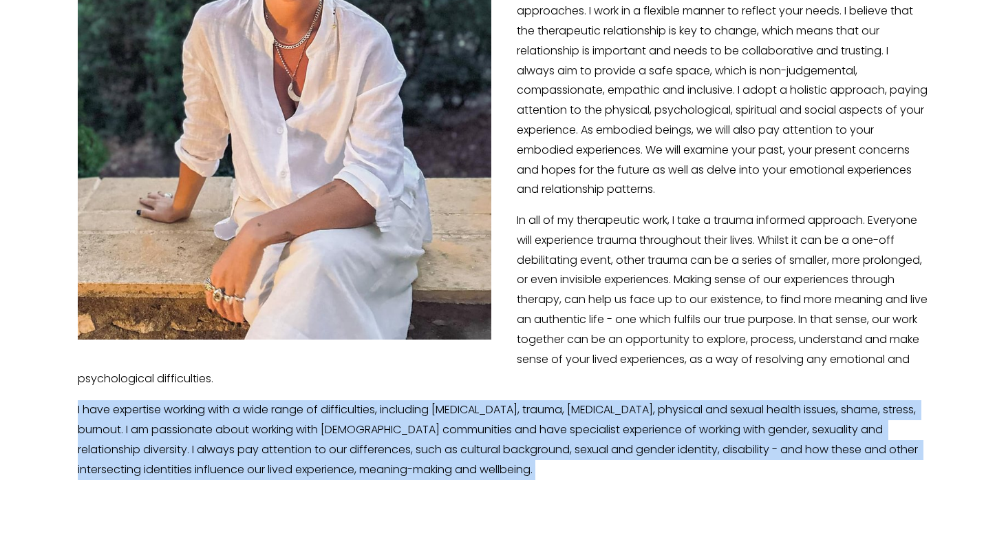
click at [226, 438] on p "I have expertise working with a wide range of difficulties, including depressio…" at bounding box center [504, 439] width 852 height 79
click at [247, 452] on p "I have expertise working with a wide range of difficulties, including depressio…" at bounding box center [504, 439] width 852 height 79
click at [247, 462] on div "I am an HCPC Counselling Psychologist currently working in the third sector and…" at bounding box center [503, 140] width 875 height 702
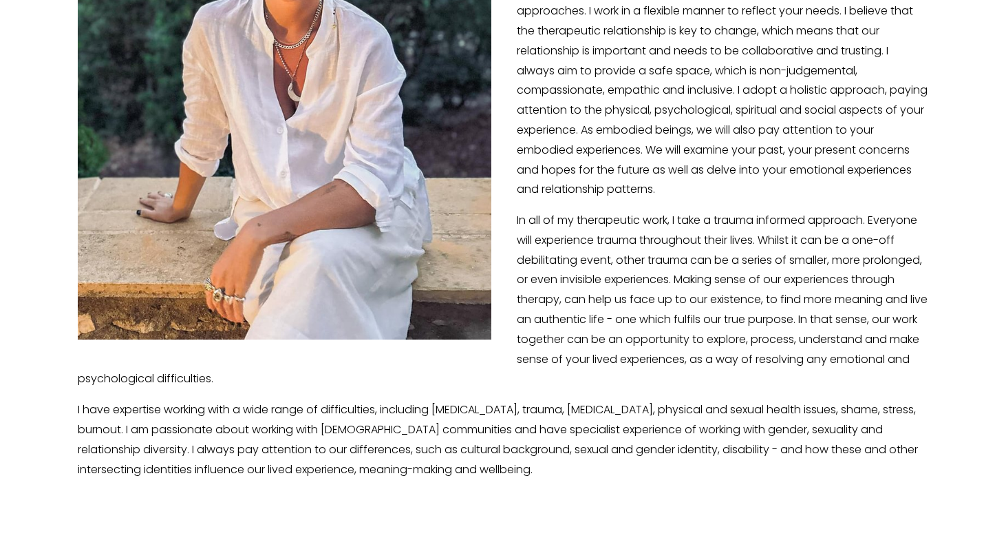
click at [247, 445] on p "I have expertise working with a wide range of difficulties, including depressio…" at bounding box center [504, 439] width 852 height 79
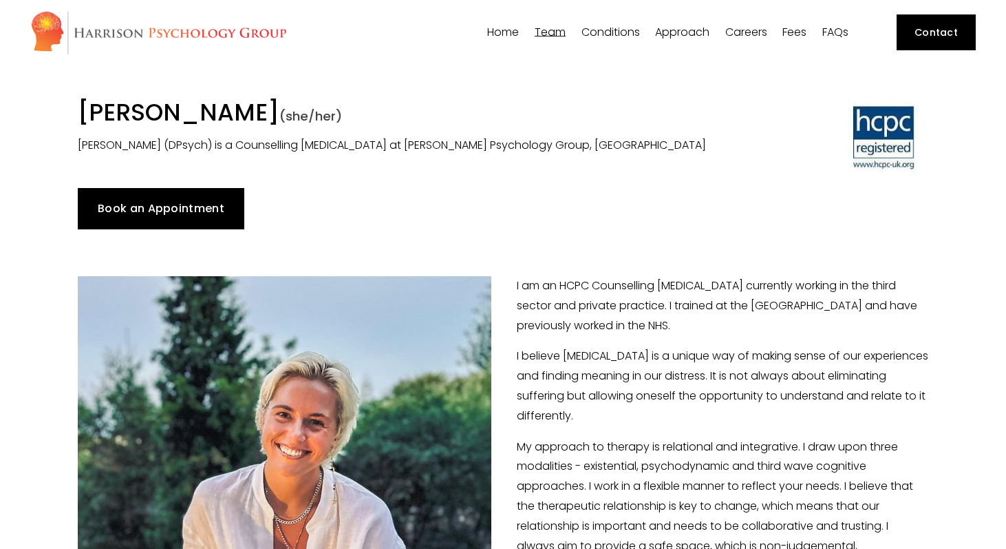
scroll to position [0, 0]
click at [557, 34] on span "Team" at bounding box center [550, 32] width 31 height 11
click at [0, 0] on span "[PERSON_NAME]" at bounding box center [0, 0] width 0 height 0
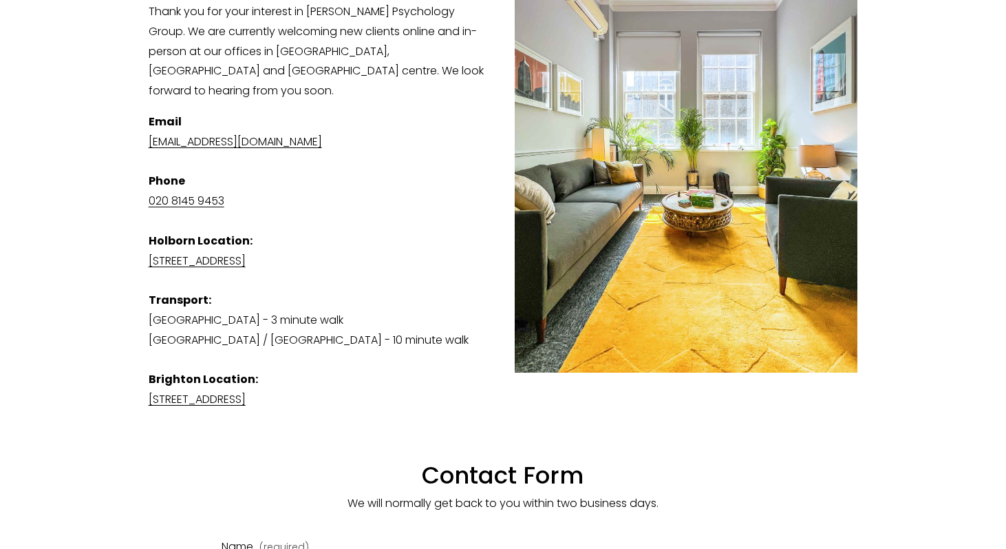
scroll to position [363, 0]
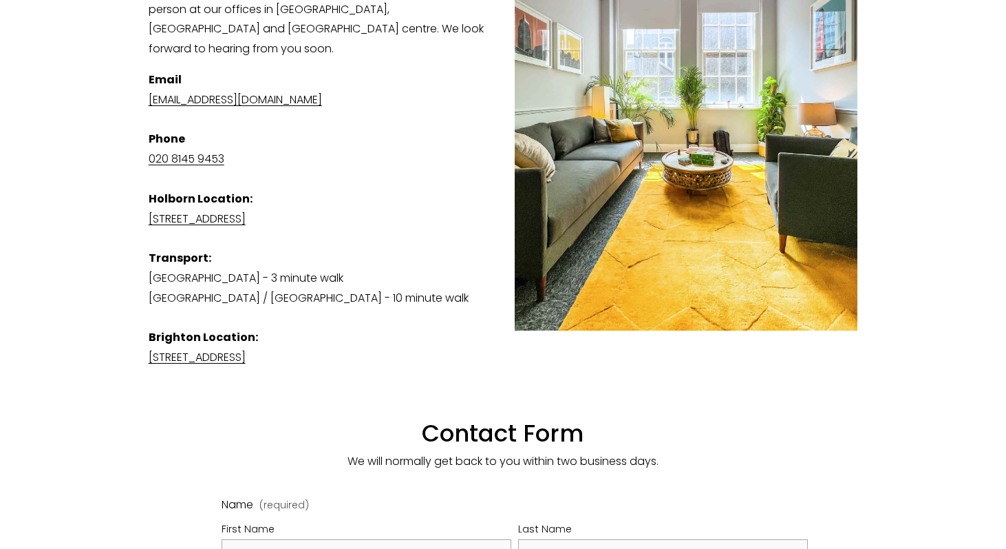
click at [209, 242] on p "Email admin@harrisonpsychologygroup.com Phone 020 8145 9453 Holborn Location: S…" at bounding box center [504, 218] width 710 height 297
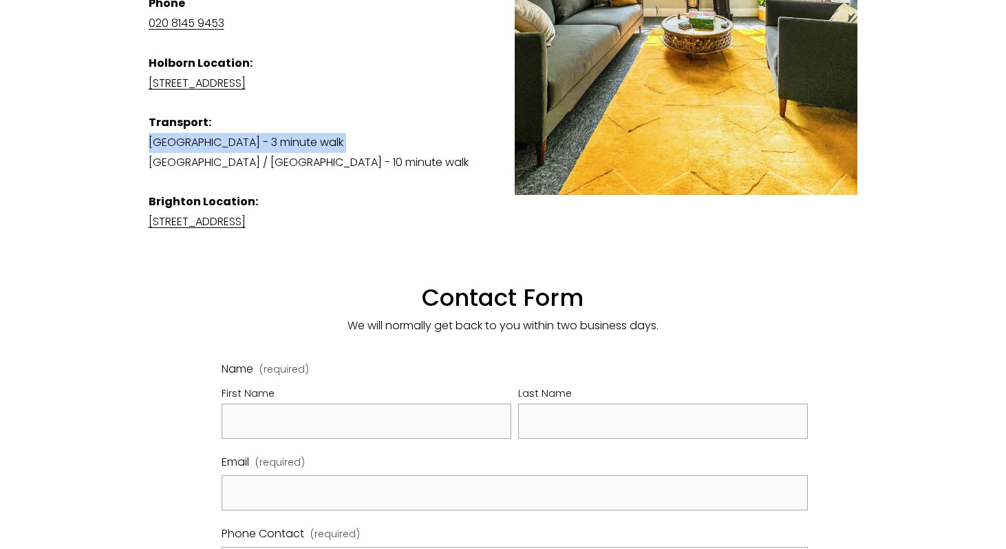
scroll to position [499, 0]
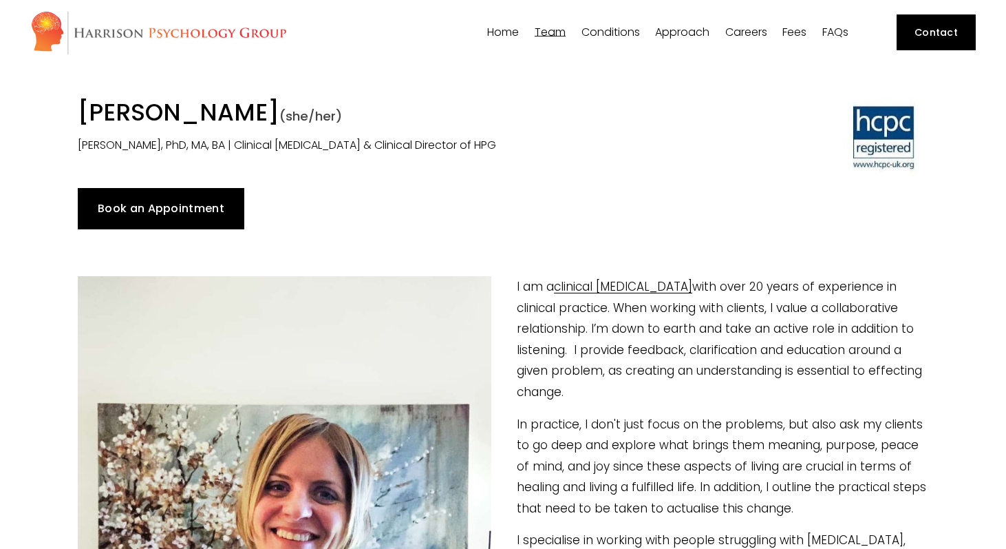
click at [0, 0] on span "Our Team" at bounding box center [0, 0] width 0 height 0
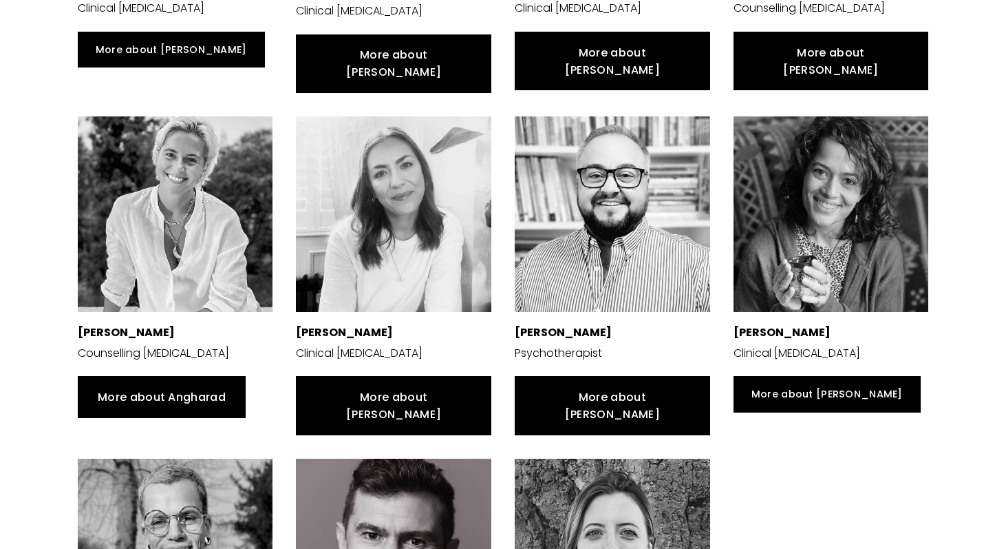
scroll to position [869, 0]
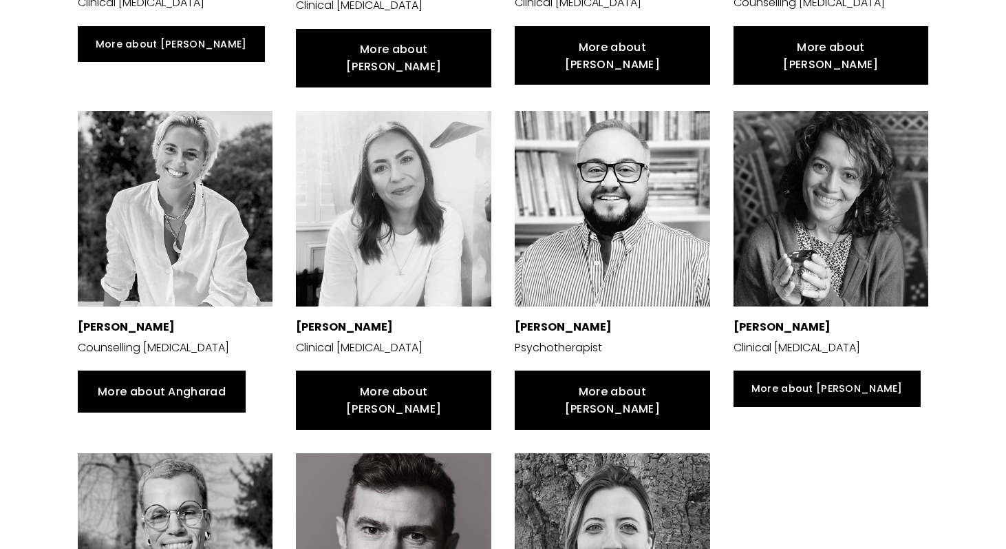
click at [127, 338] on p "Counselling [MEDICAL_DATA]" at bounding box center [176, 348] width 196 height 20
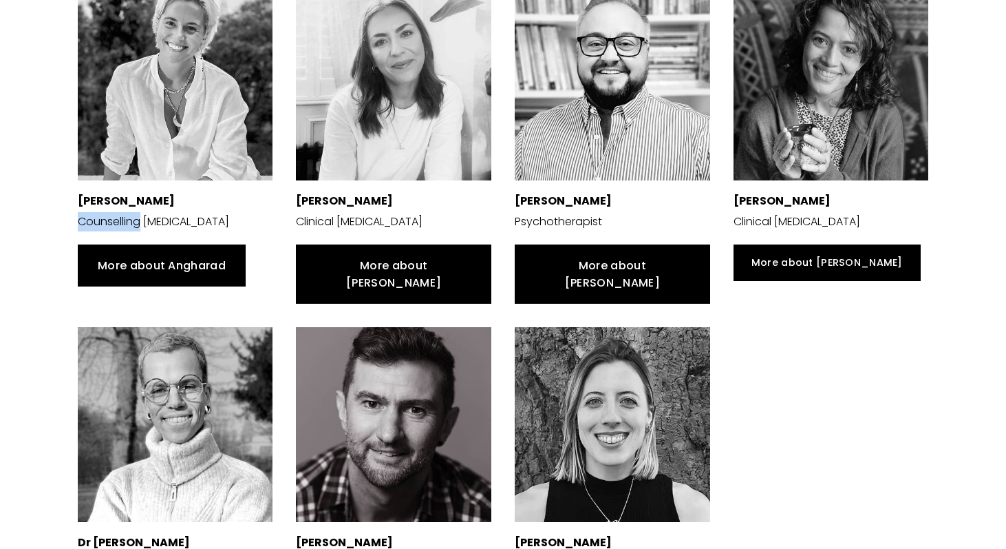
scroll to position [993, 0]
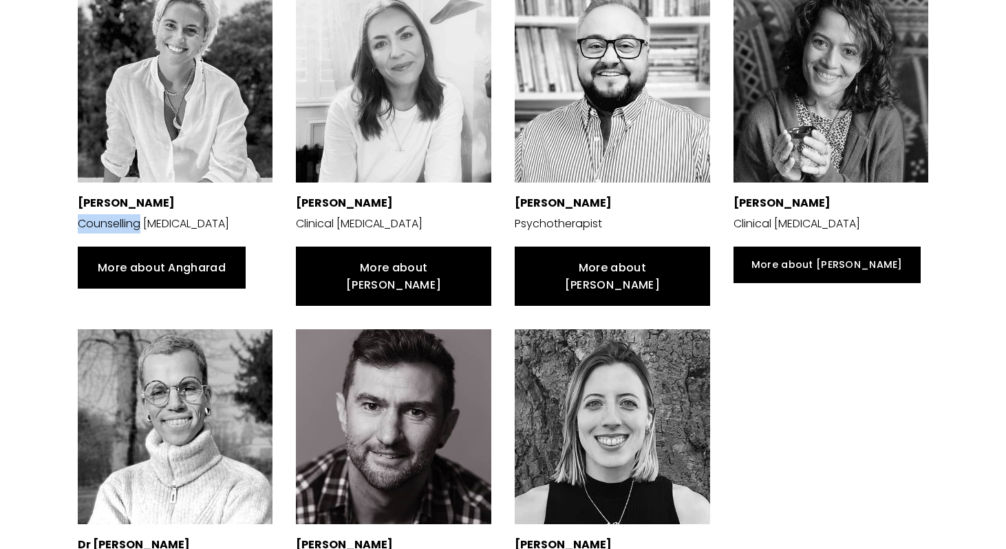
click at [180, 359] on div at bounding box center [176, 427] width 196 height 196
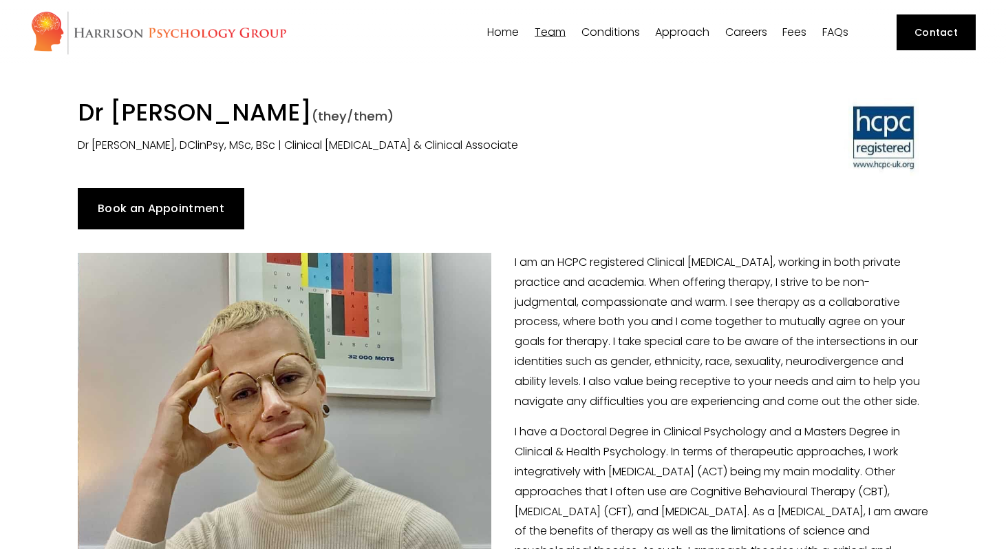
click at [511, 32] on link "Home" at bounding box center [503, 32] width 32 height 13
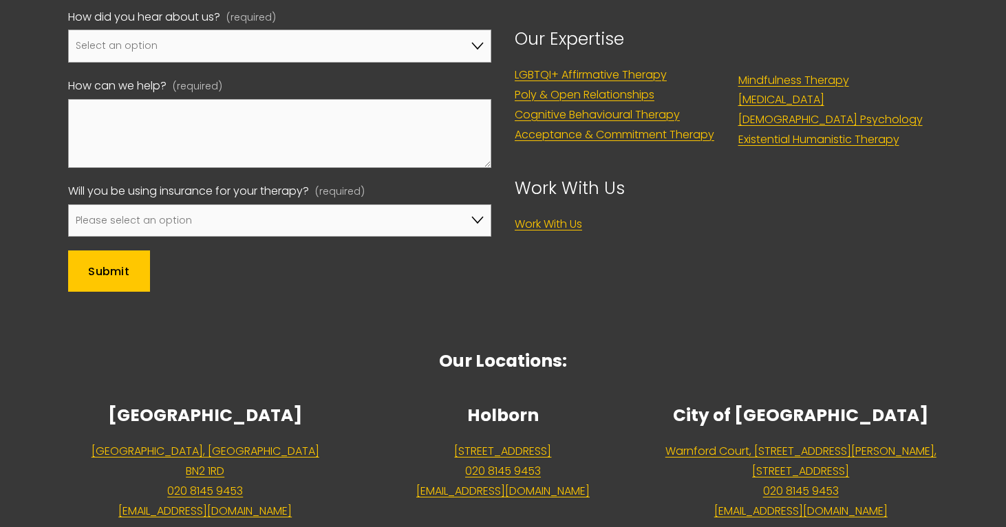
scroll to position [5797, 0]
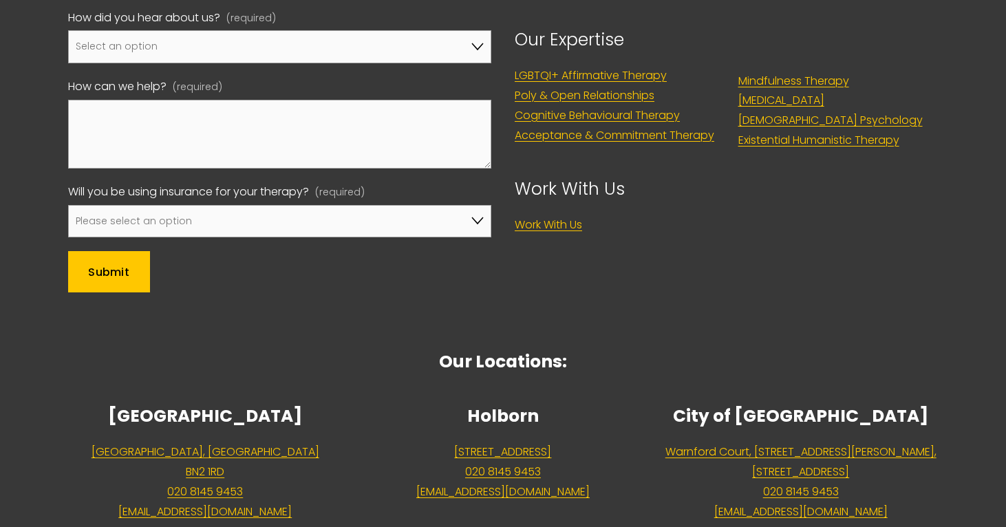
click at [558, 215] on link "Work With Us" at bounding box center [548, 225] width 67 height 20
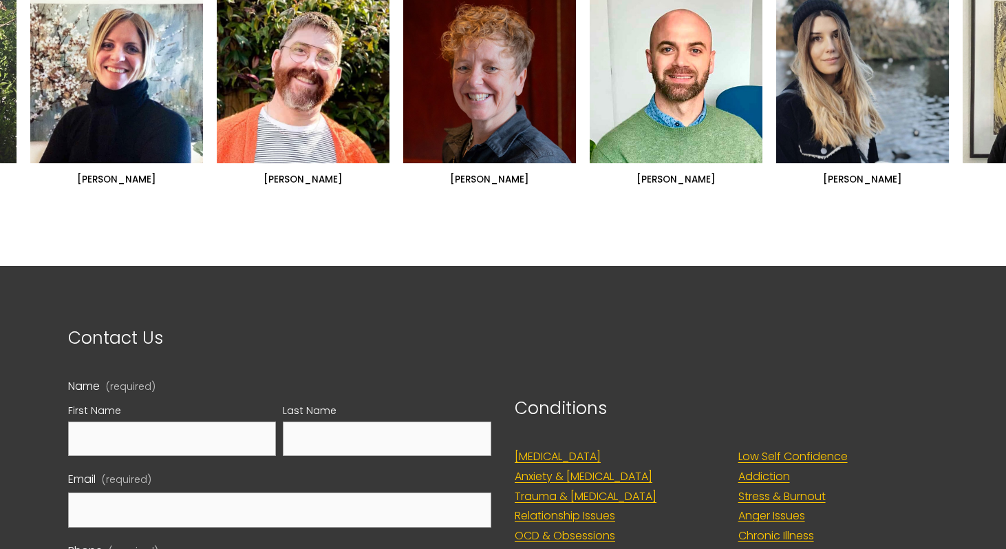
scroll to position [1196, 0]
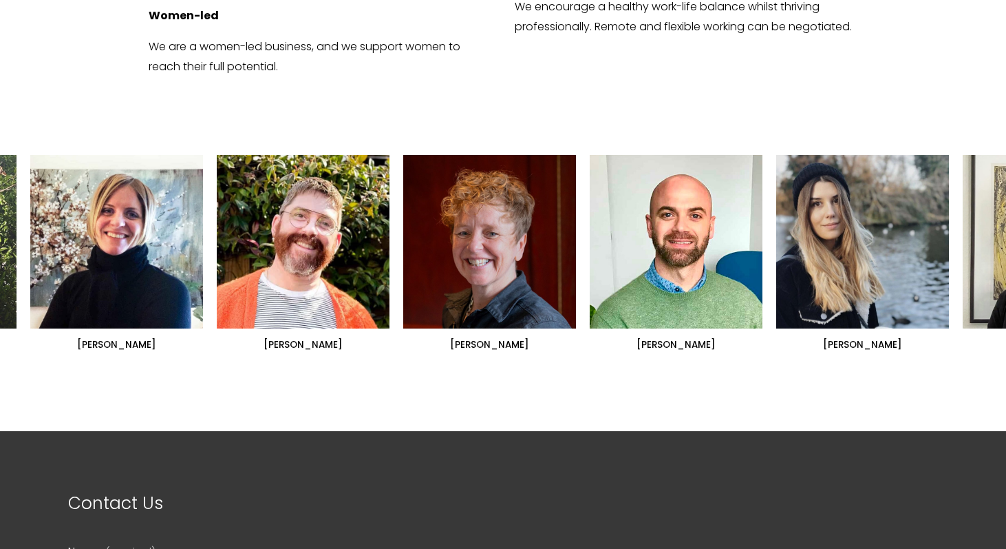
click at [702, 196] on ul "Dr Siri MacIntyre-Harrison Dr Nicolas Burden Dr Lorna Hobbs" at bounding box center [503, 253] width 946 height 196
click at [662, 288] on ul "Dr Siri MacIntyre-Harrison Dr Nicolas Burden Dr Lorna Hobbs" at bounding box center [503, 253] width 946 height 196
click at [666, 224] on ul "Dr Siri MacIntyre-Harrison Dr Nicolas Burden Dr Lorna Hobbs" at bounding box center [503, 253] width 946 height 196
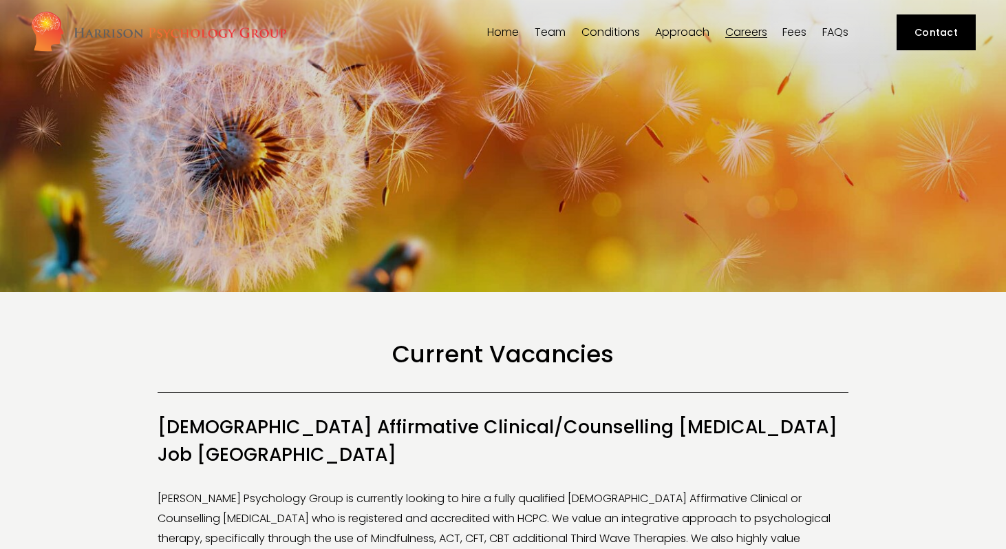
scroll to position [0, 0]
click at [807, 36] on link "Fees" at bounding box center [795, 32] width 24 height 13
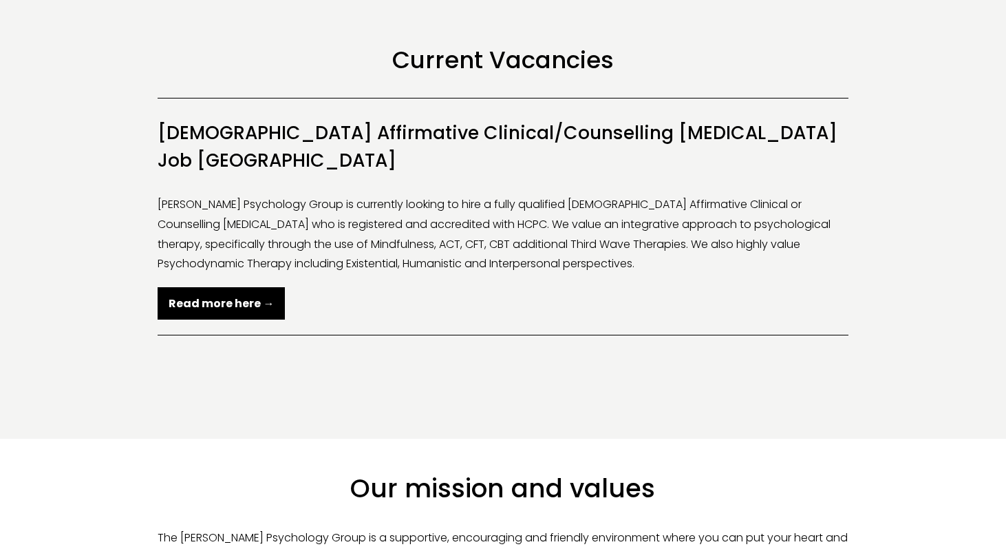
scroll to position [373, 0]
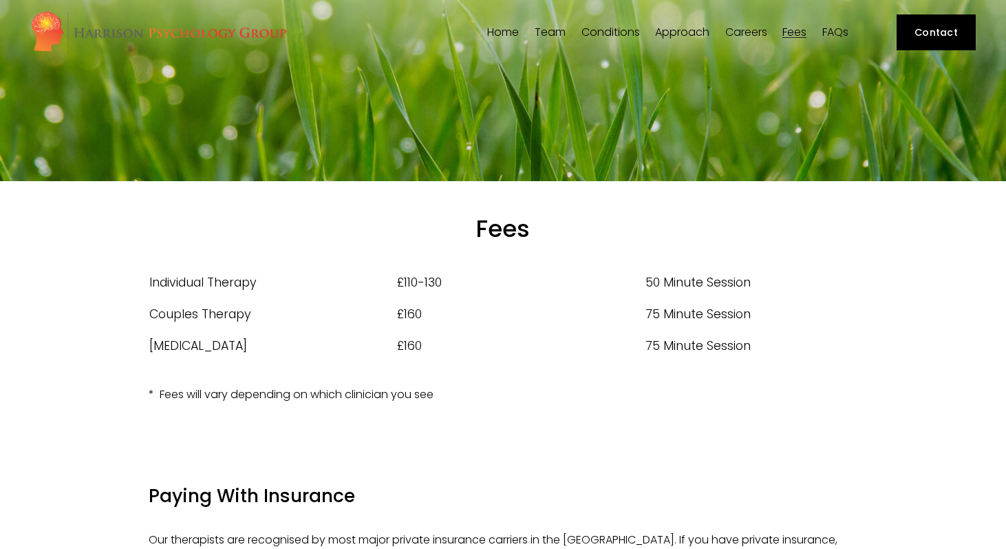
click at [214, 280] on td "Individual Therapy" at bounding box center [273, 282] width 249 height 32
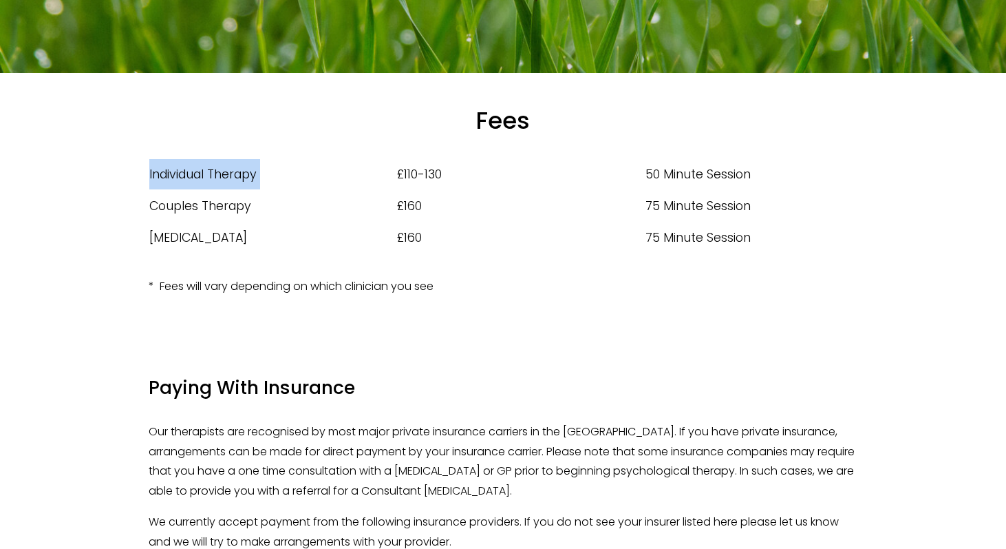
scroll to position [104, 0]
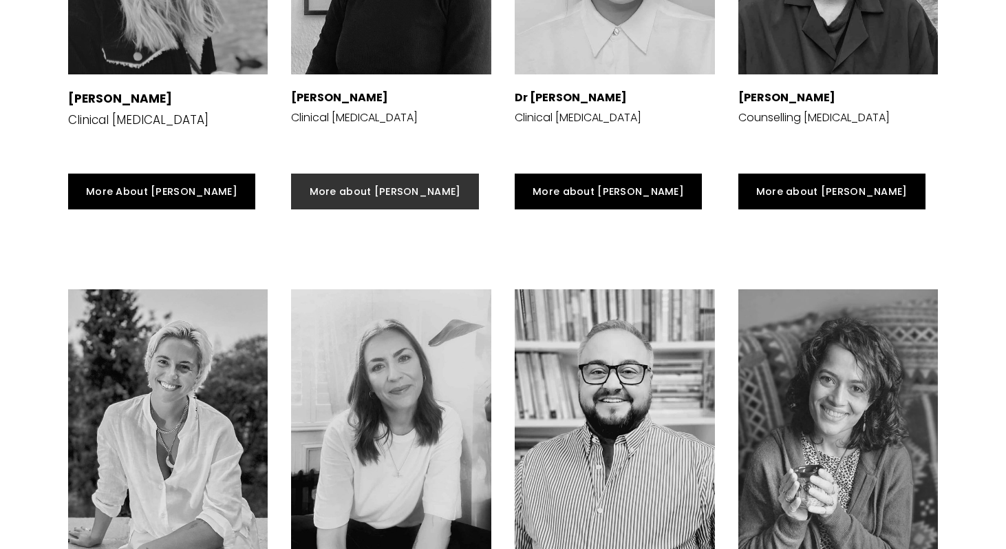
scroll to position [2966, 0]
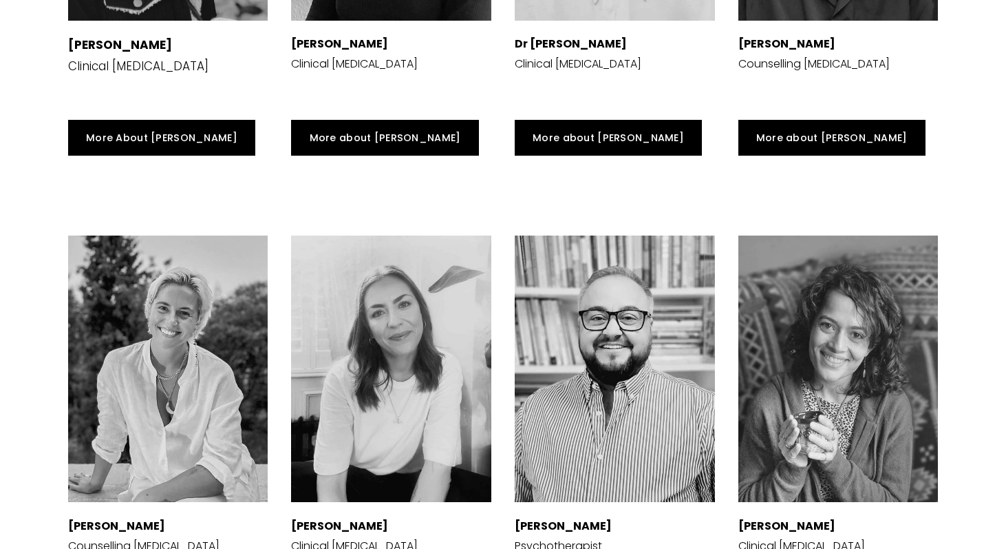
drag, startPoint x: 144, startPoint y: 476, endPoint x: 196, endPoint y: 476, distance: 52.3
click at [196, 516] on div "[PERSON_NAME] Counselling [MEDICAL_DATA]" at bounding box center [168, 547] width 200 height 62
copy strong "[PERSON_NAME]"
